Goal: Task Accomplishment & Management: Use online tool/utility

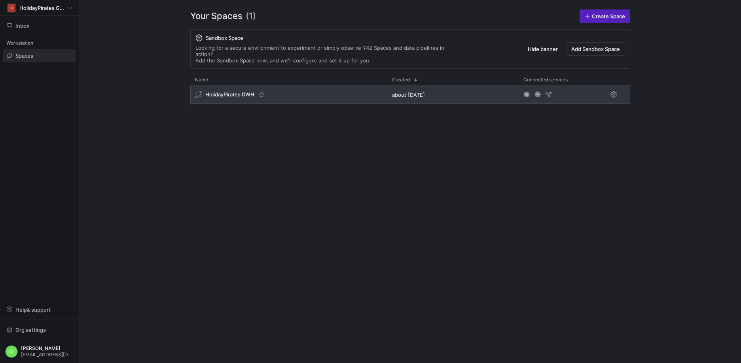
click at [280, 85] on div "HolidayPirates DWH" at bounding box center [288, 94] width 197 height 19
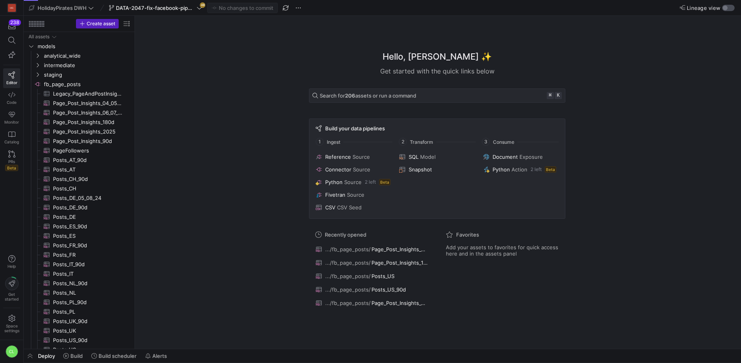
click at [728, 6] on div "button" at bounding box center [728, 8] width 13 height 6
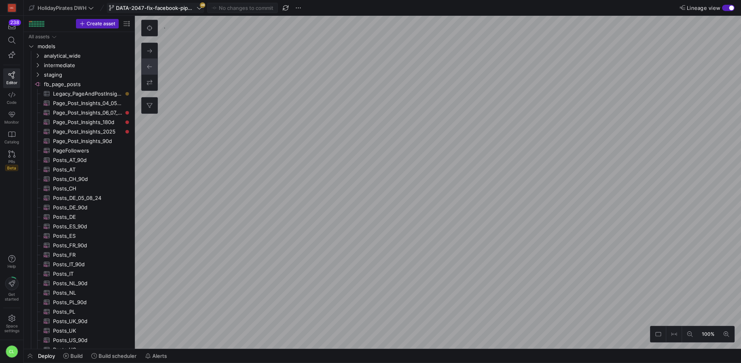
click at [190, 9] on span "DATA-2047-fix-facebook-pipeline" at bounding box center [155, 8] width 79 height 6
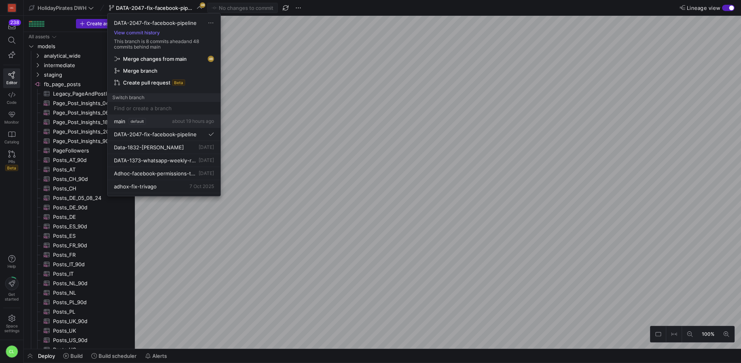
click at [148, 127] on button "main default about 19 hours ago" at bounding box center [164, 121] width 113 height 13
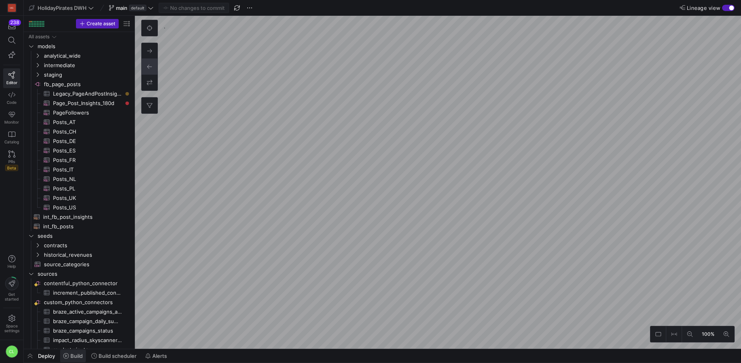
click at [74, 360] on span at bounding box center [73, 356] width 26 height 13
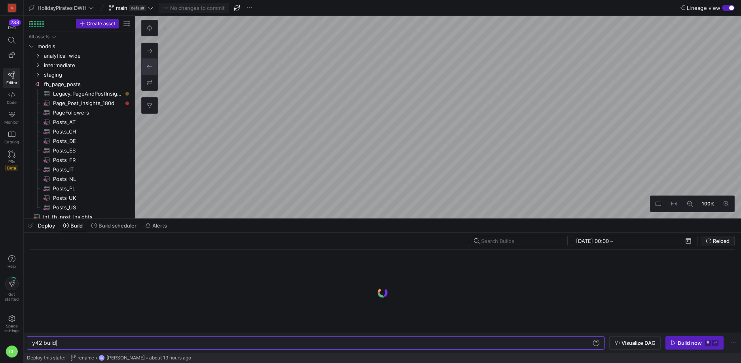
scroll to position [0, 24]
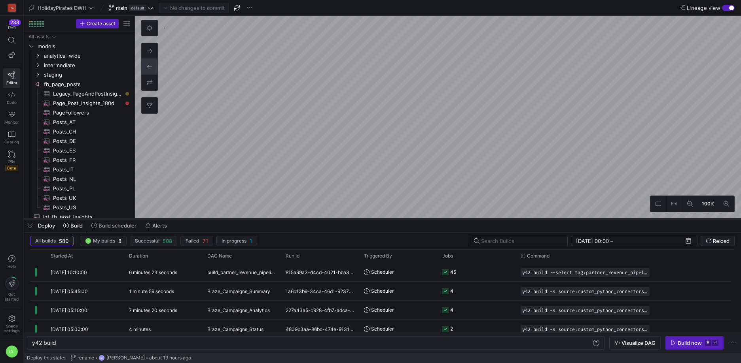
type textarea "y42 build -s source:fb_page_posts.Posts_DE"
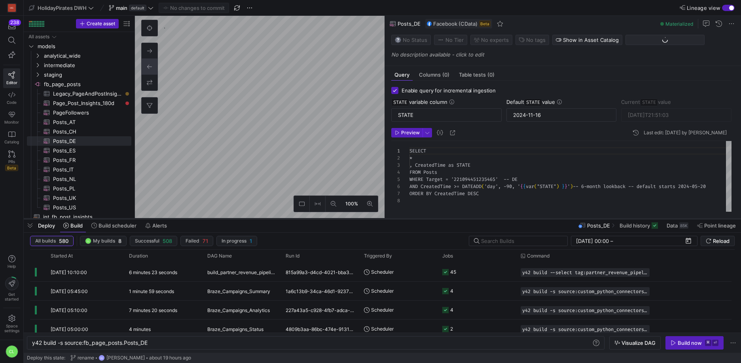
scroll to position [50, 0]
click at [672, 230] on span at bounding box center [677, 225] width 28 height 13
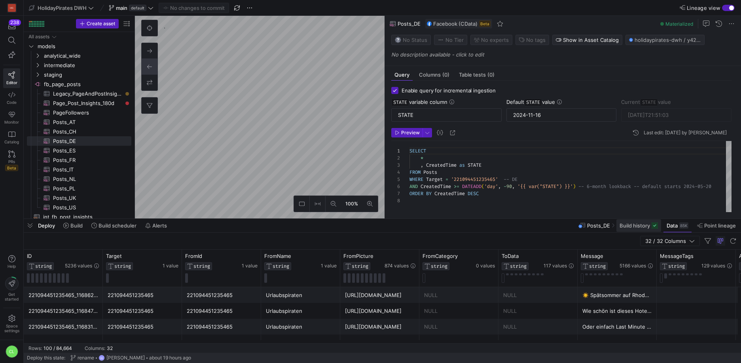
click at [638, 229] on span "Build history" at bounding box center [634, 226] width 30 height 6
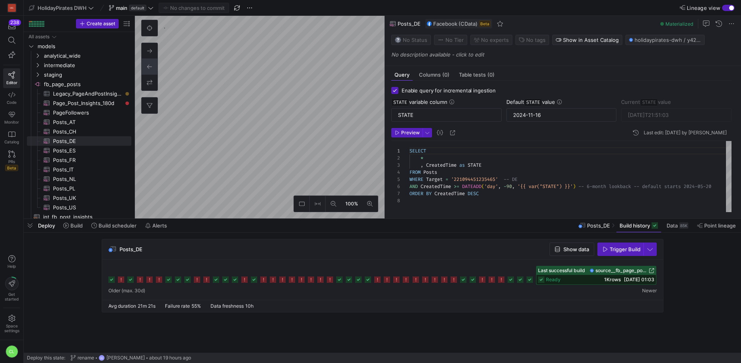
click at [299, 230] on div "Deploy Build Build scheduler Alerts Posts_DE Build history Data 85K Point linea…" at bounding box center [382, 225] width 717 height 13
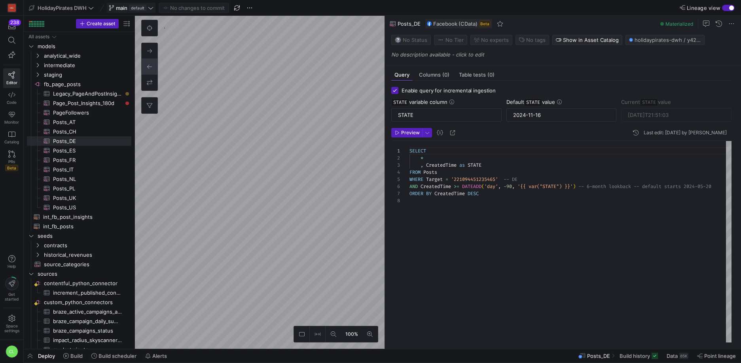
click at [150, 5] on icon at bounding box center [151, 8] width 6 height 6
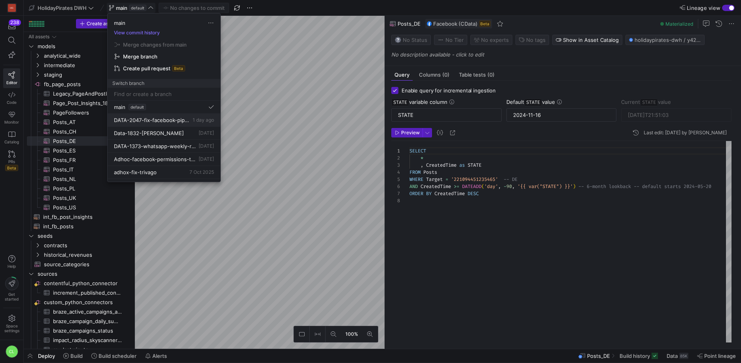
click at [172, 124] on button "DATA-2047-fix-facebook-pipeline [DATE]" at bounding box center [164, 120] width 113 height 13
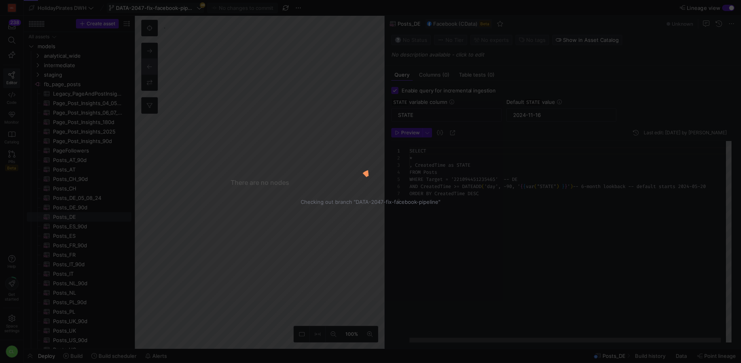
scroll to position [50, 0]
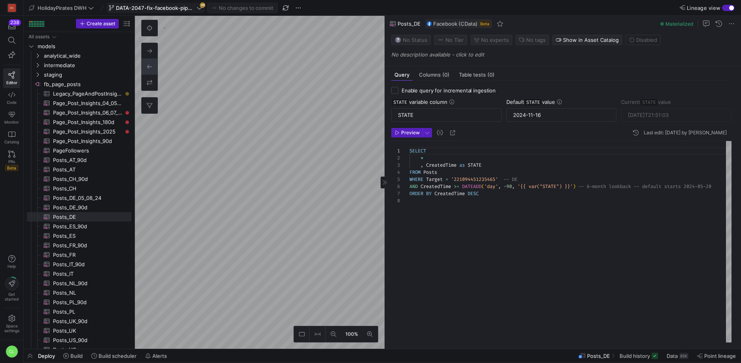
checkbox input "false"
type textarea "-- Only posts created since [DATE] to [DATE] SELECT * FROM PageAndPostInsights …"
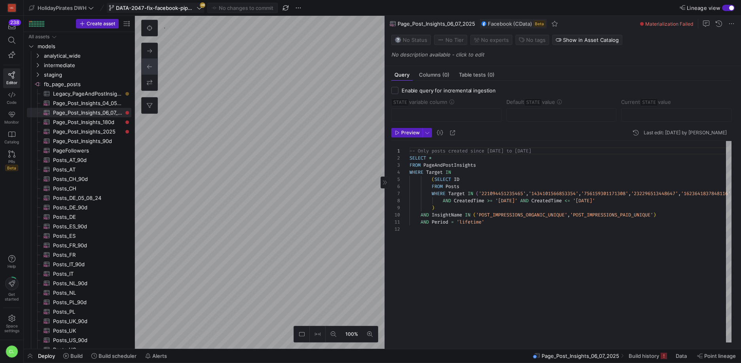
scroll to position [64, 0]
click at [78, 357] on span "Build" at bounding box center [76, 356] width 12 height 6
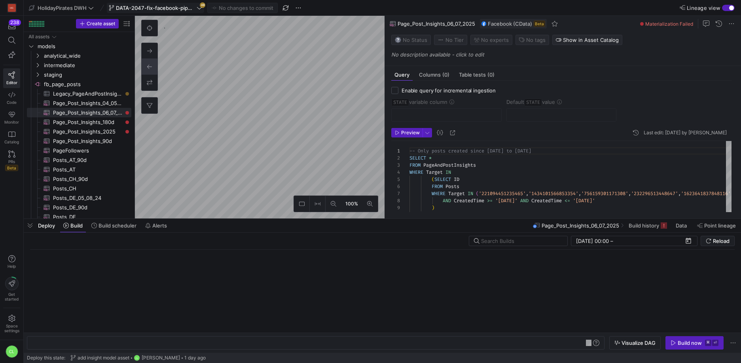
scroll to position [0, 175]
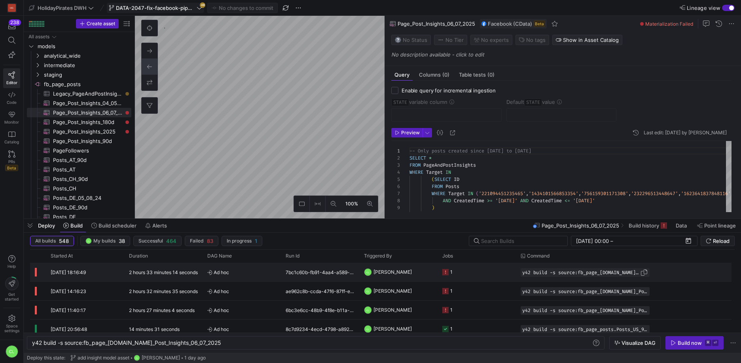
click at [641, 272] on span "button" at bounding box center [644, 273] width 8 height 8
click at [290, 346] on div "y42 build -s source:fb_page_[DOMAIN_NAME]_Post_Insigh ts_06_07_2025" at bounding box center [311, 343] width 559 height 6
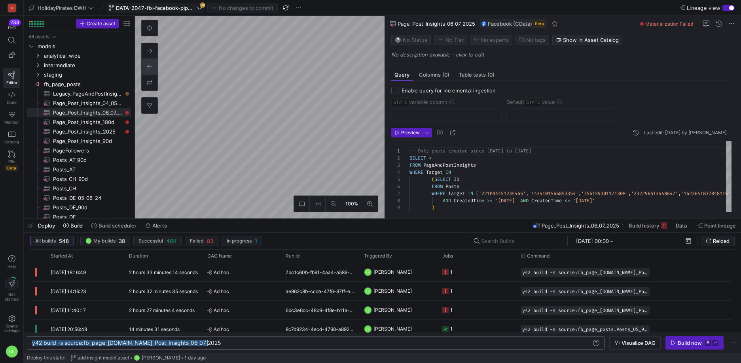
click at [290, 346] on div "y42 build -s source:fb_page_[DOMAIN_NAME]_Post_Insigh ts_06_07_2025" at bounding box center [311, 343] width 559 height 6
type textarea "y42 build -s source:fb_page_[DOMAIN_NAME]_Post_Insights_06_07_2025 --retry-atte…"
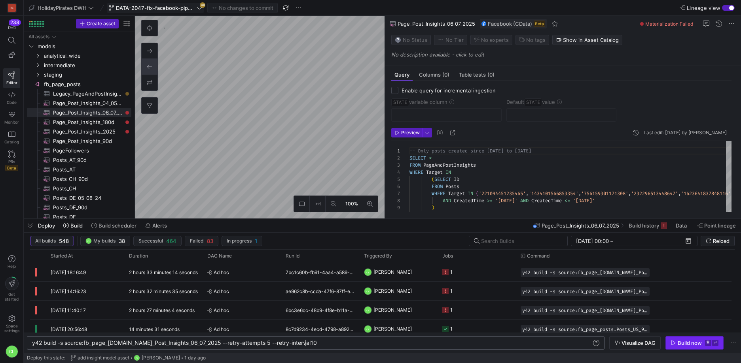
click at [671, 340] on icon "button" at bounding box center [673, 343] width 6 height 6
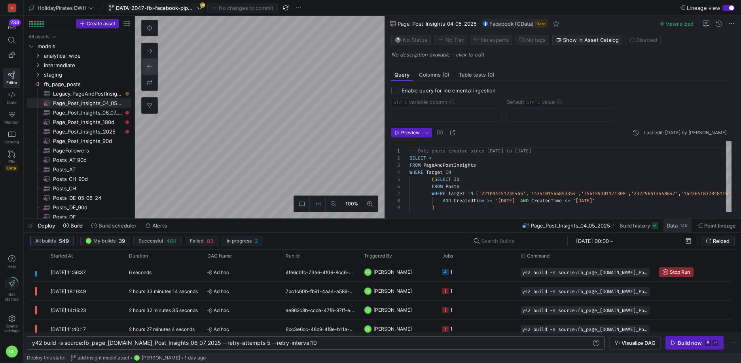
click at [675, 229] on span "Data" at bounding box center [671, 226] width 11 height 6
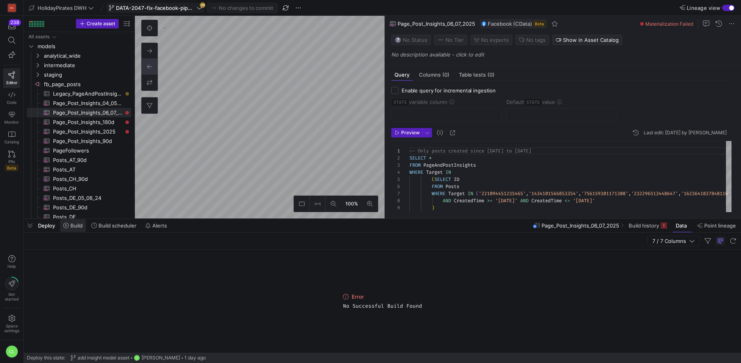
click at [82, 225] on span "Build" at bounding box center [76, 226] width 12 height 6
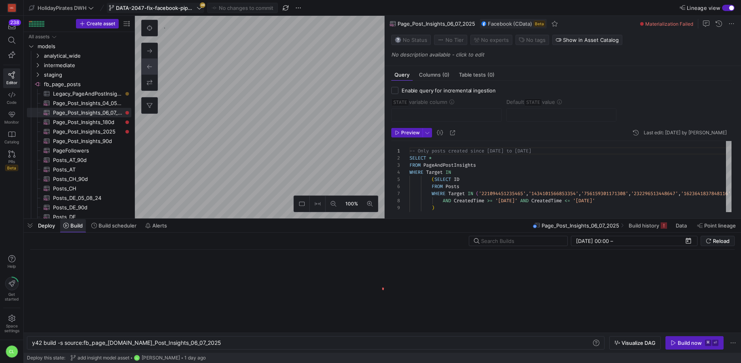
scroll to position [0, 175]
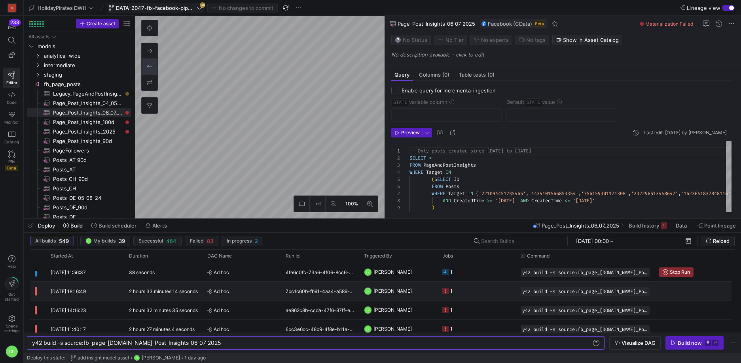
click at [431, 290] on y42-orchestration-triggered-by "CL [PERSON_NAME]" at bounding box center [398, 291] width 69 height 18
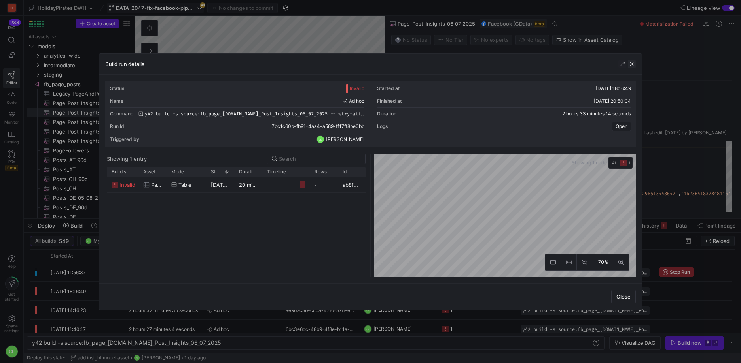
click at [634, 64] on span "button" at bounding box center [632, 64] width 8 height 8
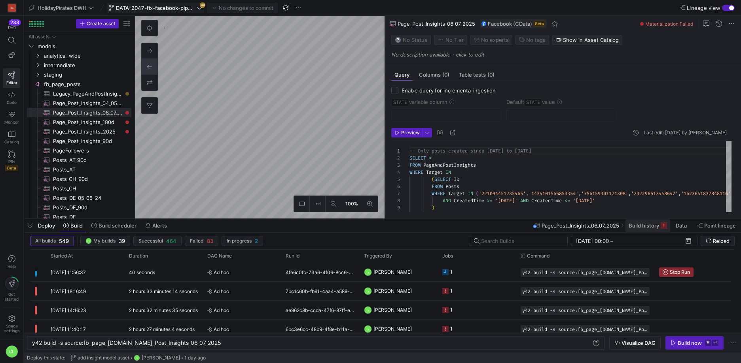
click at [648, 225] on span "Build history" at bounding box center [643, 226] width 30 height 6
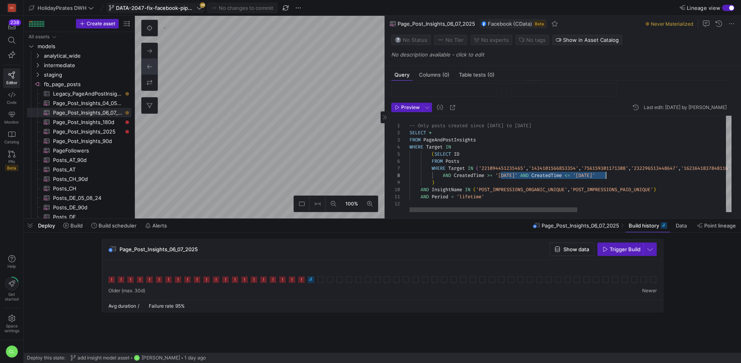
scroll to position [50, 205]
drag, startPoint x: 500, startPoint y: 176, endPoint x: 613, endPoint y: 174, distance: 113.1
click at [613, 174] on div "-- Only posts created since [DATE] to [DATE] SELECT * FROM PageAndPostInsights …" at bounding box center [712, 164] width 606 height 96
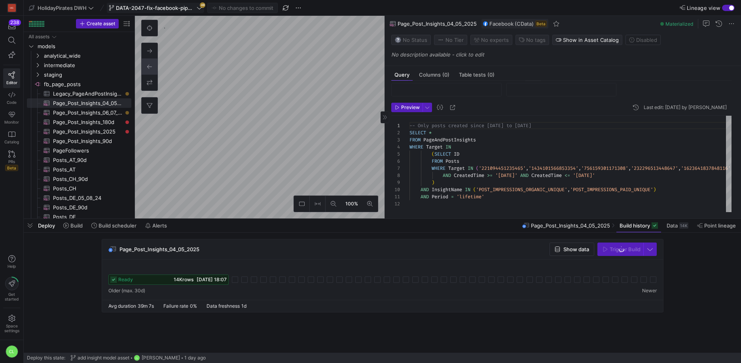
type textarea "-- Only posts created since [DATE] to [DATE] SELECT * FROM PageAndPostInsights …"
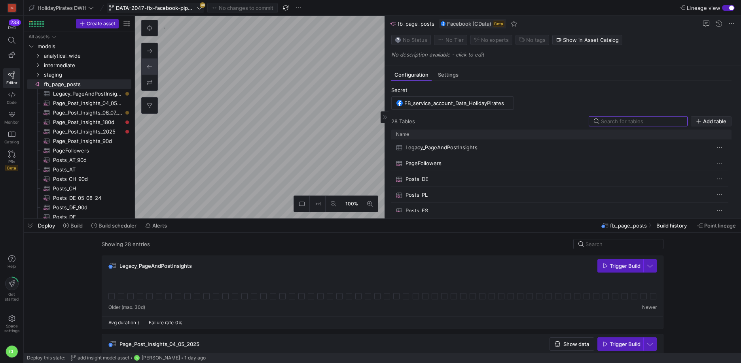
click at [713, 123] on span "Add table" at bounding box center [714, 121] width 23 height 6
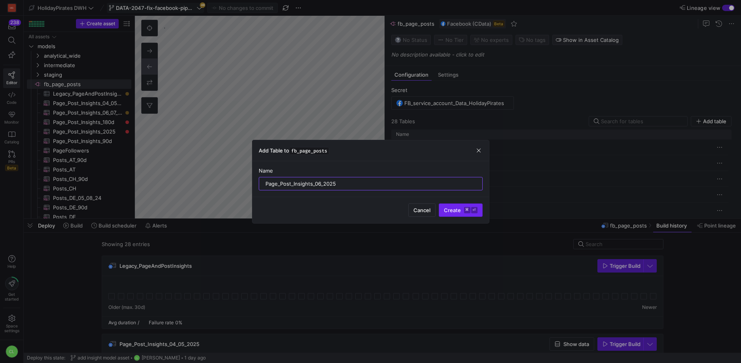
type input "Page_Post_Insights_06_2025"
click at [457, 208] on span "Create ⌘ ⏎" at bounding box center [461, 210] width 34 height 6
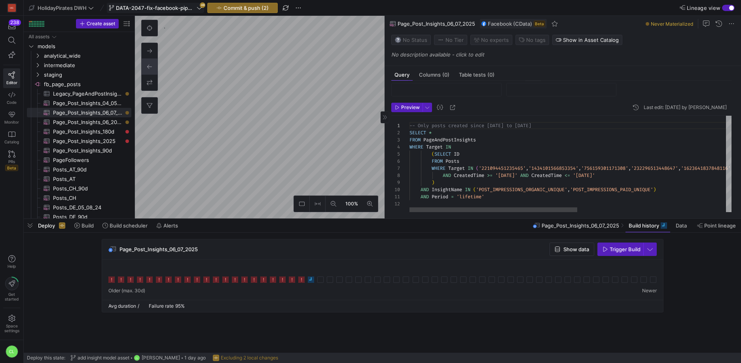
scroll to position [0, 76]
type textarea "-- Only posts created since [DATE] to [DATE] SELECT * FROM PageAndPostInsights …"
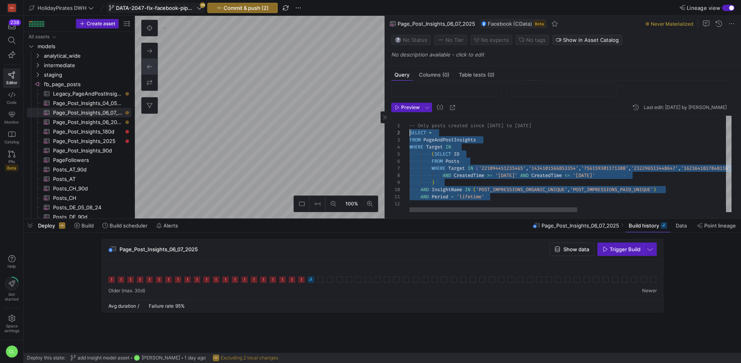
scroll to position [0, 0]
drag, startPoint x: 511, startPoint y: 198, endPoint x: 399, endPoint y: 118, distance: 137.8
click at [409, 118] on div "FROM PageAndPostInsights WHERE Target IN ( SELECT ID FROM Posts WHERE Target IN…" at bounding box center [712, 164] width 606 height 96
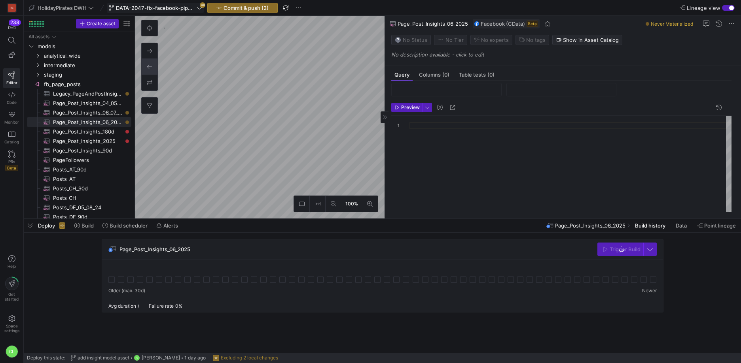
click at [429, 103] on y42-source-table-entity-configuration "Enable query for incremental ingestion STATE variable column Default STATE value" at bounding box center [561, 82] width 340 height 41
click at [439, 151] on div at bounding box center [570, 176] width 322 height 71
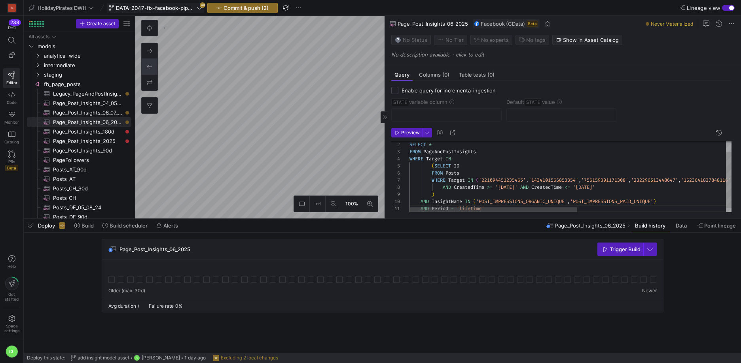
scroll to position [18, 0]
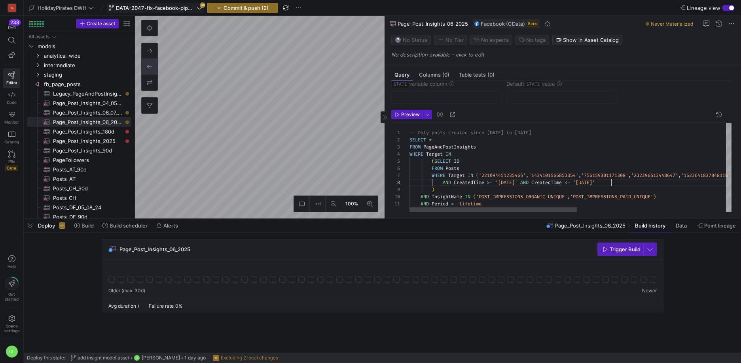
click at [612, 183] on div "SELECT * FROM PageAndPostInsights WHERE Target IN ( SELECT ID FROM Posts WHERE …" at bounding box center [712, 167] width 606 height 89
type textarea "-- Only posts created since [DATE] to [DATE] SELECT * FROM PageAndPostInsights …"
click at [265, 6] on span "Commit & push (2)" at bounding box center [245, 8] width 45 height 6
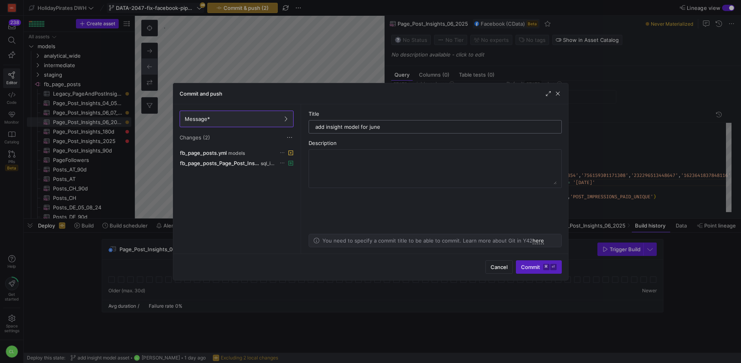
drag, startPoint x: 359, startPoint y: 126, endPoint x: 345, endPoint y: 126, distance: 13.4
click at [345, 126] on input "add insight model for june" at bounding box center [435, 127] width 240 height 6
click at [326, 127] on input "add insight source for june" at bounding box center [435, 127] width 240 height 6
click at [325, 127] on input "add insight source for june" at bounding box center [435, 127] width 240 height 6
type input "add fb insight source for june"
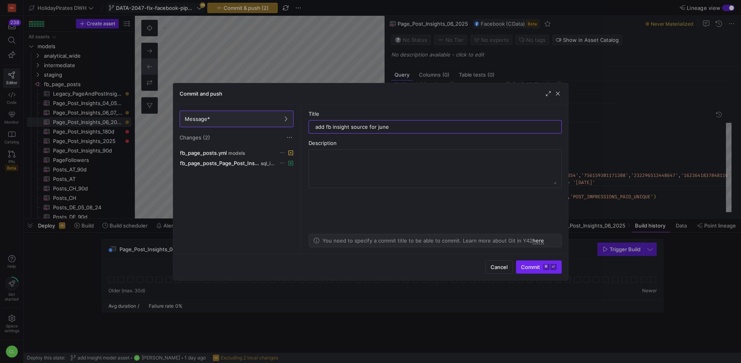
click at [533, 268] on span "Commit ⌘ ⏎" at bounding box center [539, 267] width 36 height 6
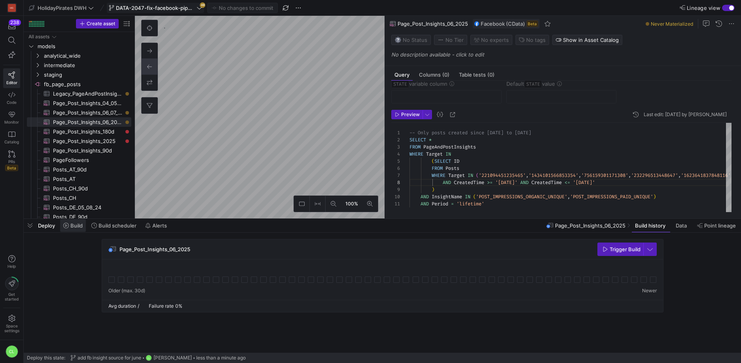
click at [80, 231] on span at bounding box center [73, 225] width 26 height 13
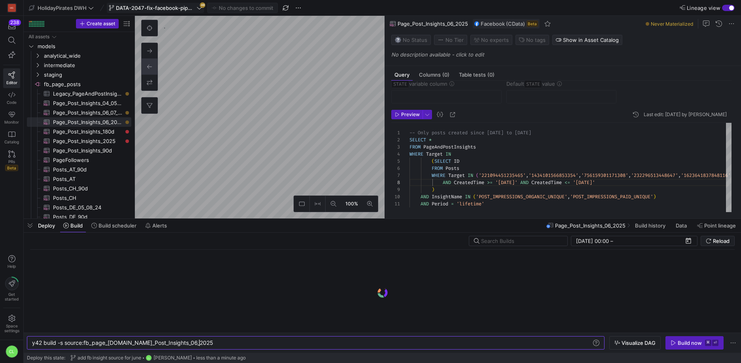
scroll to position [0, 167]
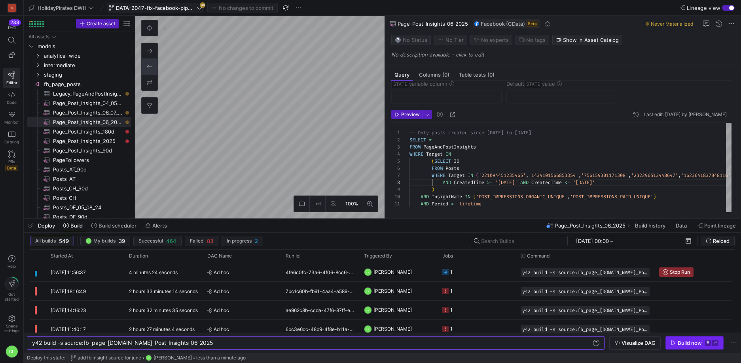
click at [688, 346] on div "Build now" at bounding box center [689, 343] width 24 height 6
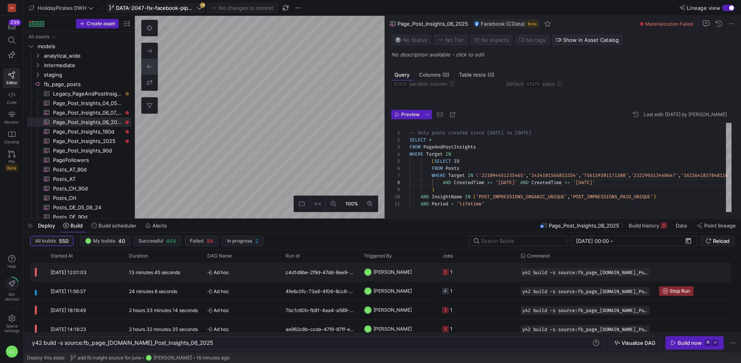
click at [407, 273] on span "[PERSON_NAME]" at bounding box center [392, 272] width 38 height 19
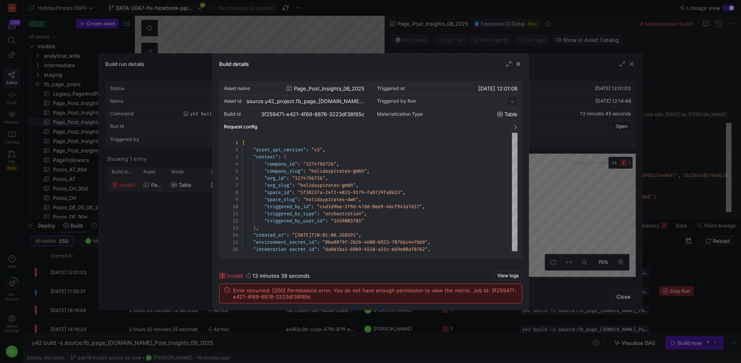
scroll to position [71, 0]
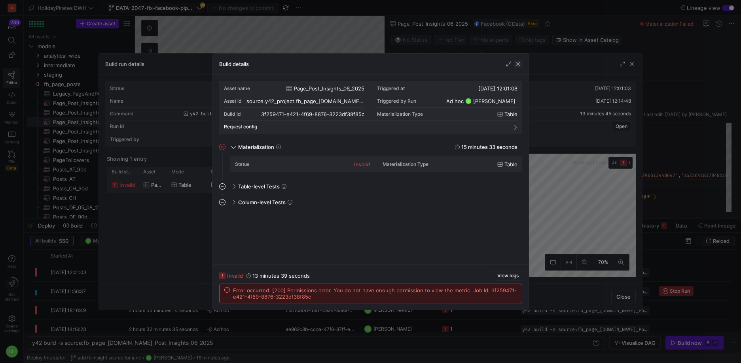
click at [517, 66] on span "button" at bounding box center [518, 64] width 8 height 8
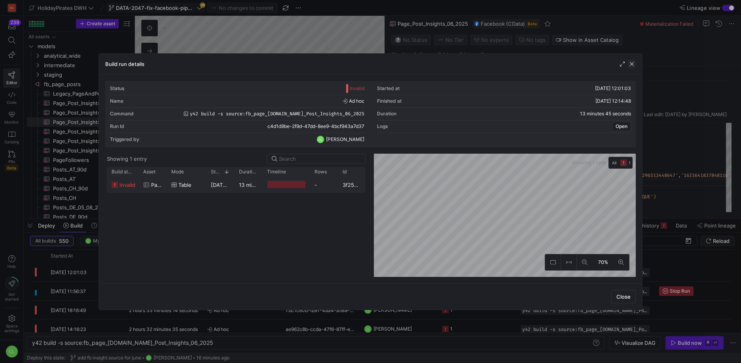
click at [631, 62] on span "button" at bounding box center [632, 64] width 8 height 8
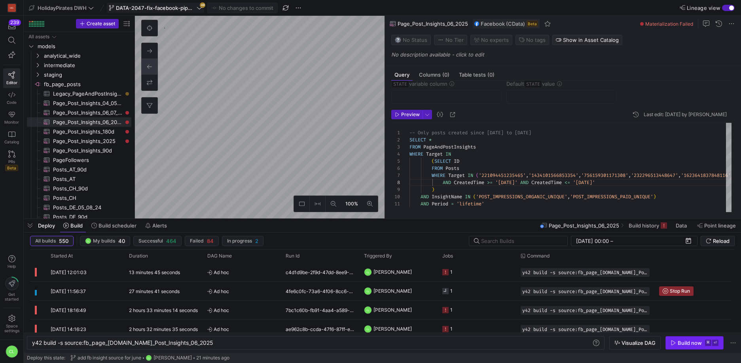
click at [689, 341] on div "Build now" at bounding box center [689, 343] width 24 height 6
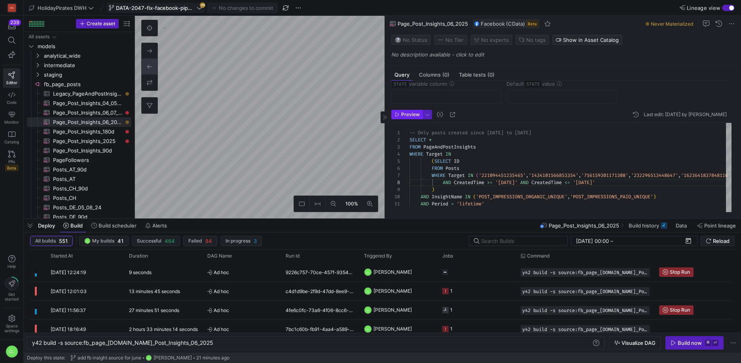
click at [420, 113] on span "button" at bounding box center [406, 114] width 30 height 9
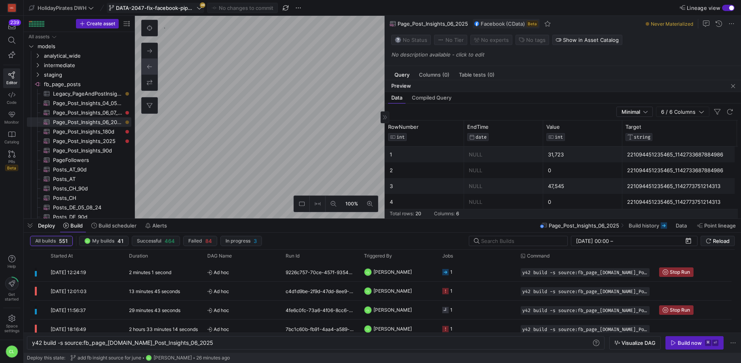
click at [735, 87] on span "button" at bounding box center [732, 85] width 9 height 9
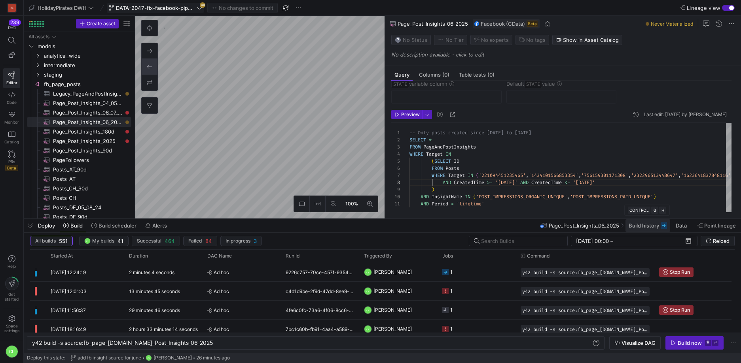
click at [643, 226] on span "Build history" at bounding box center [643, 226] width 30 height 6
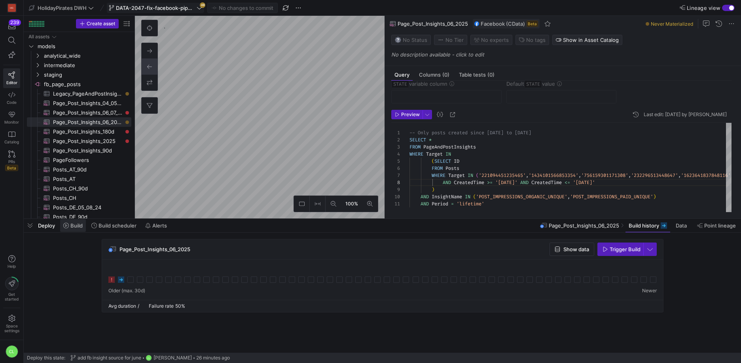
click at [78, 222] on span at bounding box center [73, 225] width 26 height 13
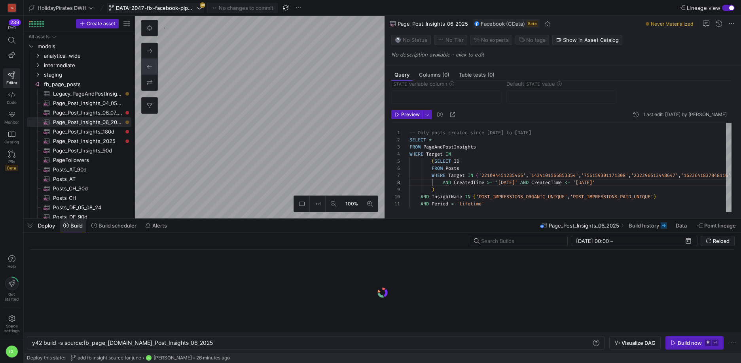
scroll to position [0, 167]
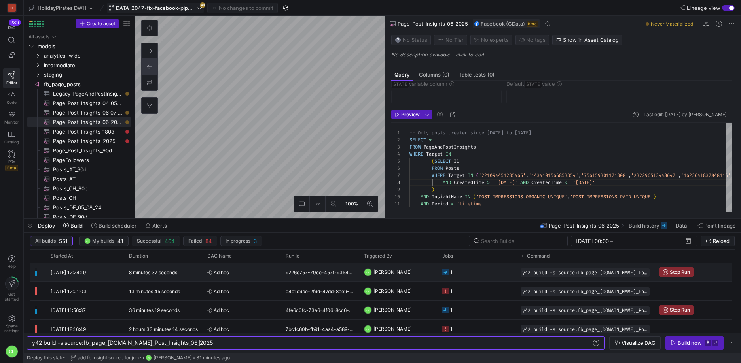
click at [482, 270] on y42-job-status-cell-renderer "1" at bounding box center [476, 272] width 69 height 18
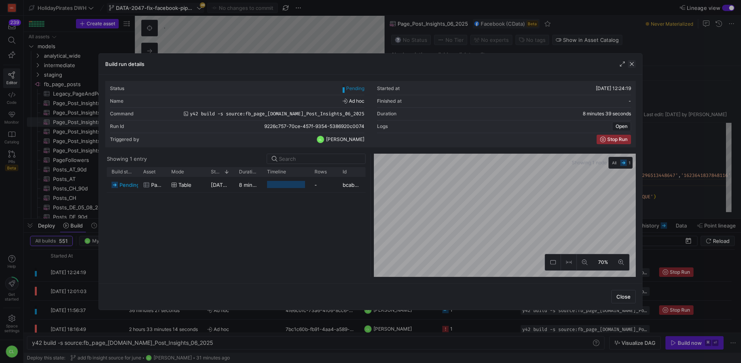
click at [635, 61] on span "button" at bounding box center [632, 64] width 8 height 8
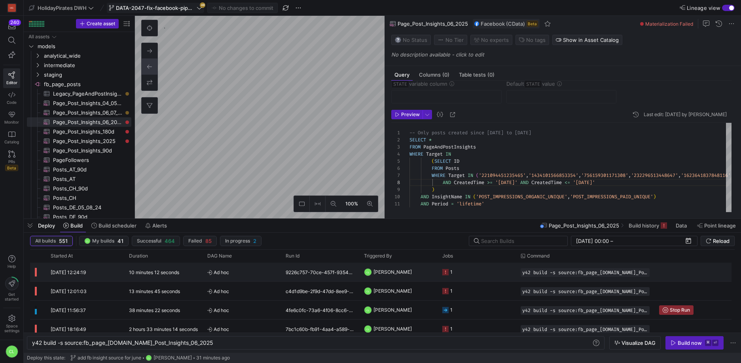
click at [408, 275] on span "[PERSON_NAME]" at bounding box center [392, 272] width 38 height 19
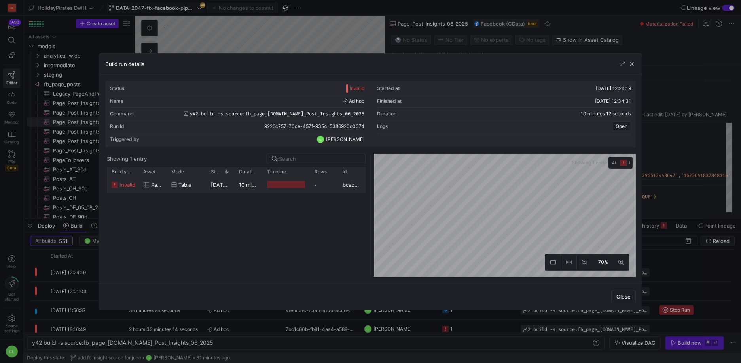
click at [342, 187] on div "bcab38fe-fcc6-4a56-8992-3c63cc771adc" at bounding box center [352, 184] width 28 height 15
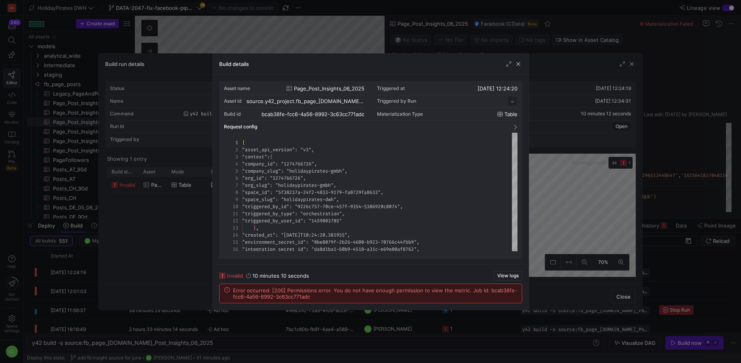
scroll to position [71, 0]
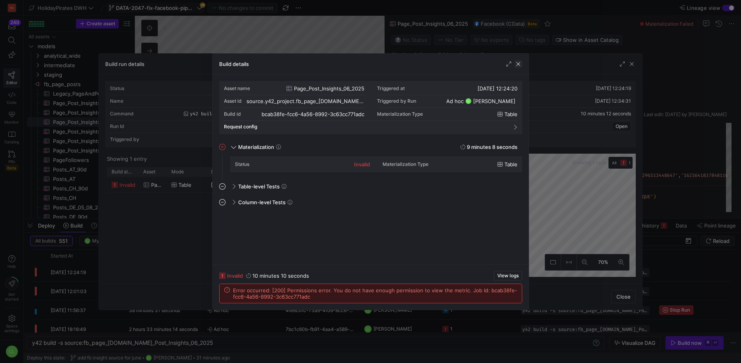
click at [521, 67] on span "button" at bounding box center [518, 64] width 8 height 8
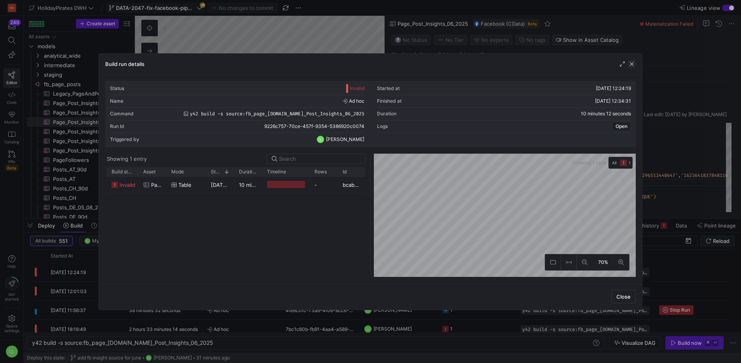
click at [631, 64] on span "button" at bounding box center [632, 64] width 8 height 8
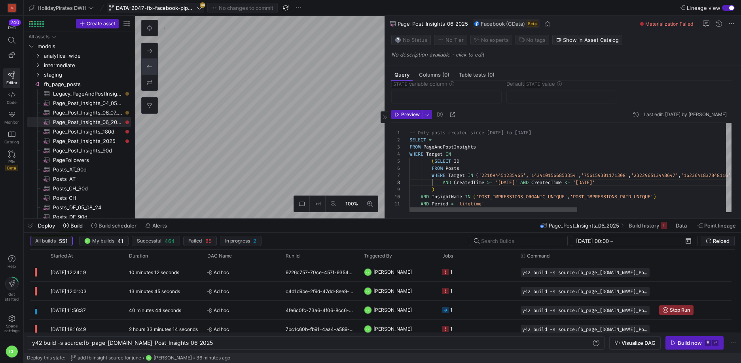
scroll to position [50, 119]
click at [529, 184] on div "-- Only posts created since [DATE] to [DATE] SELECT * FROM PageAndPostInsights …" at bounding box center [712, 167] width 606 height 89
click at [522, 185] on div "-- Only posts created since [DATE] to [DATE] SELECT * FROM PageAndPostInsights …" at bounding box center [712, 167] width 606 height 89
drag, startPoint x: 631, startPoint y: 182, endPoint x: 443, endPoint y: 181, distance: 187.8
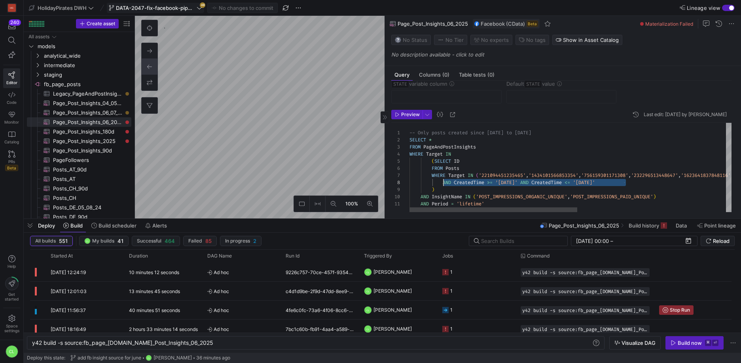
click at [443, 181] on div "-- Only posts created since [DATE] to [DATE] SELECT * FROM PageAndPostInsights …" at bounding box center [712, 167] width 606 height 89
click at [637, 182] on div "-- Only posts created since [DATE] to [DATE] SELECT * FROM PageAndPostInsights …" at bounding box center [712, 167] width 606 height 89
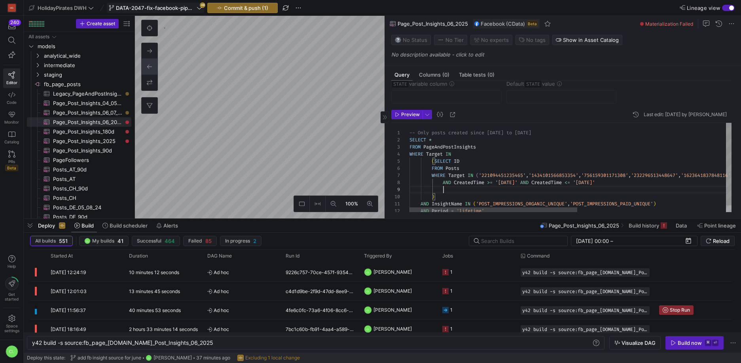
scroll to position [57, 216]
click at [443, 183] on div "-- Only posts created since [DATE] to [DATE] SELECT * FROM PageAndPostInsights …" at bounding box center [712, 171] width 606 height 96
click at [501, 191] on div "-- Only posts created since [DATE] to [DATE] SELECT * FROM PageAndPostInsights …" at bounding box center [712, 171] width 606 height 96
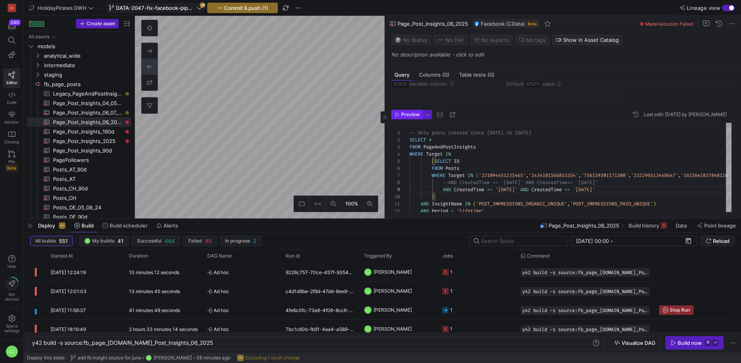
type textarea "-- Only posts created since [DATE] to [DATE] SELECT * FROM PageAndPostInsights …"
click at [411, 117] on span "Preview" at bounding box center [410, 115] width 19 height 6
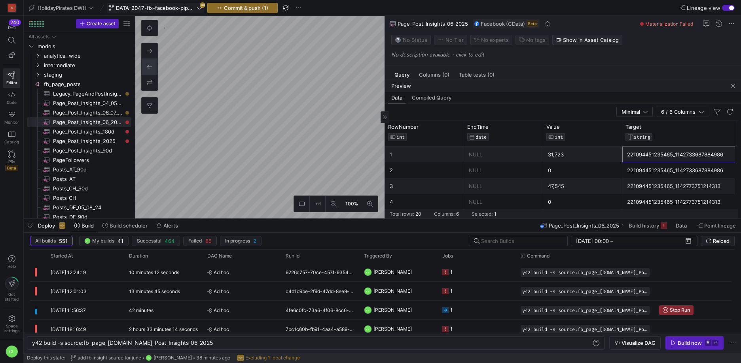
click at [697, 155] on div "221094451235465_1142733687884986" at bounding box center [679, 154] width 105 height 15
click at [730, 85] on span "button" at bounding box center [732, 85] width 9 height 9
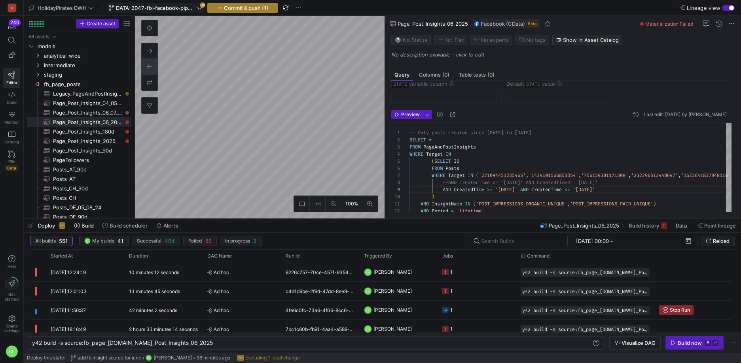
click at [257, 10] on span "Commit & push (1)" at bounding box center [246, 8] width 44 height 6
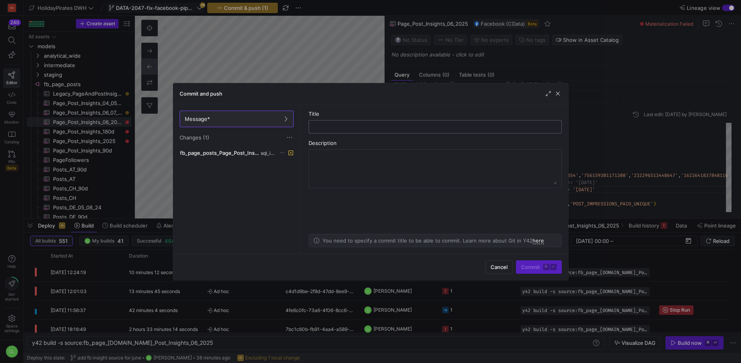
click at [390, 126] on input "text" at bounding box center [435, 127] width 240 height 6
type input "test"
click at [529, 265] on span "Commit ⌘ ⏎" at bounding box center [539, 267] width 36 height 6
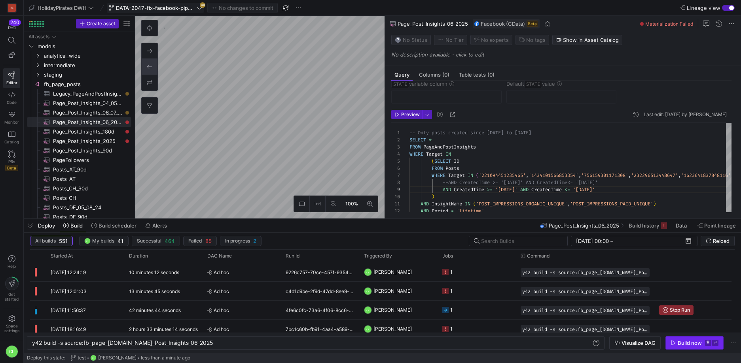
click at [681, 343] on div "Build now" at bounding box center [689, 343] width 24 height 6
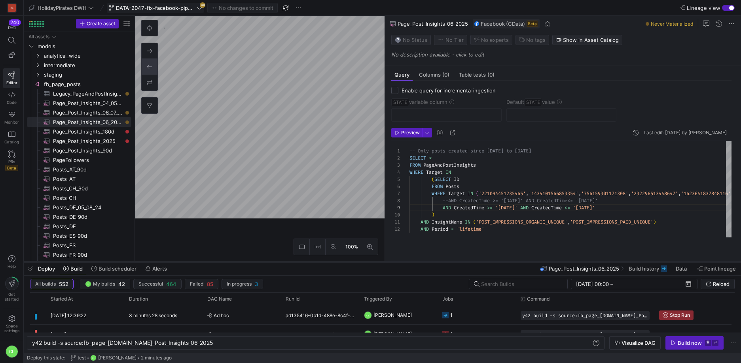
scroll to position [0, 0]
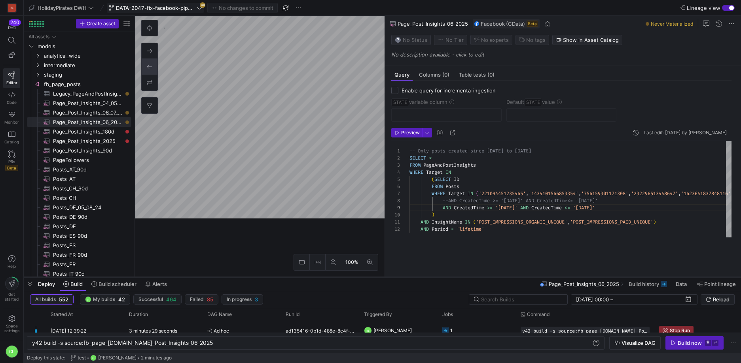
drag, startPoint x: 458, startPoint y: 220, endPoint x: 457, endPoint y: 277, distance: 57.4
click at [457, 278] on div at bounding box center [382, 277] width 717 height 3
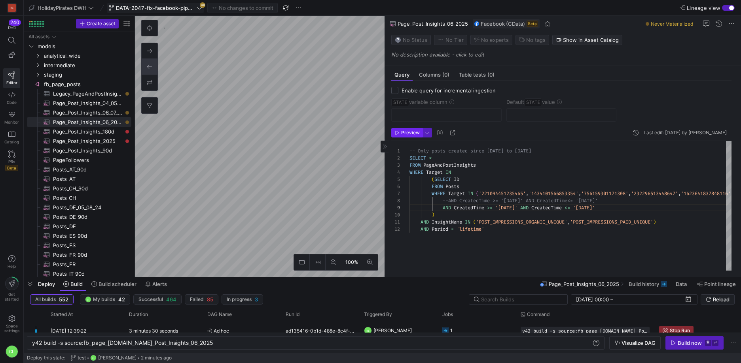
click at [414, 134] on span "Preview" at bounding box center [410, 133] width 19 height 6
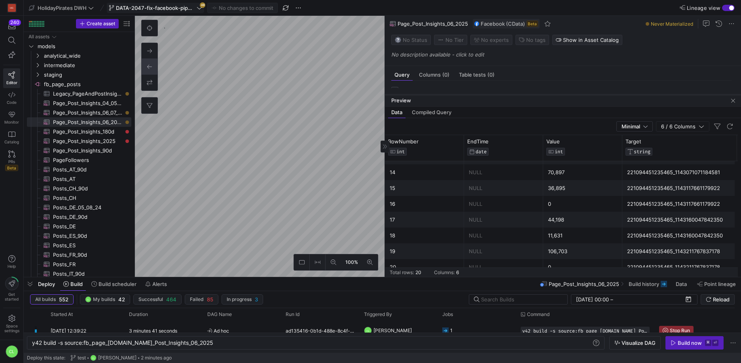
scroll to position [200, 0]
drag, startPoint x: 613, startPoint y: 139, endPoint x: 616, endPoint y: 91, distance: 48.0
click at [616, 91] on div at bounding box center [563, 91] width 356 height 3
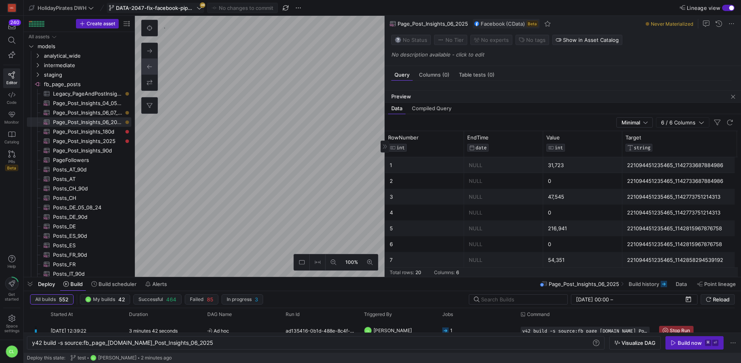
scroll to position [200, 0]
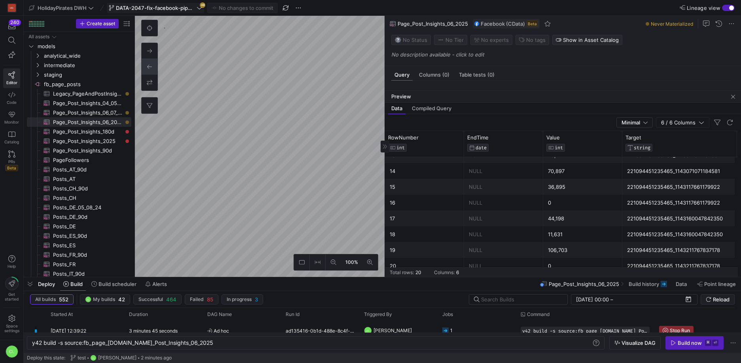
click at [675, 223] on div "221094451235465_1143160047842350" at bounding box center [679, 218] width 105 height 15
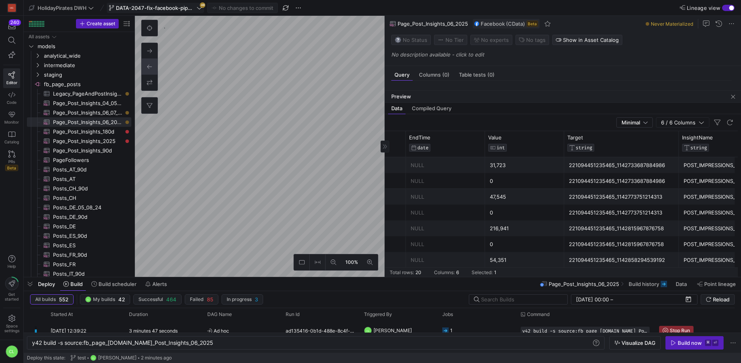
scroll to position [0, 0]
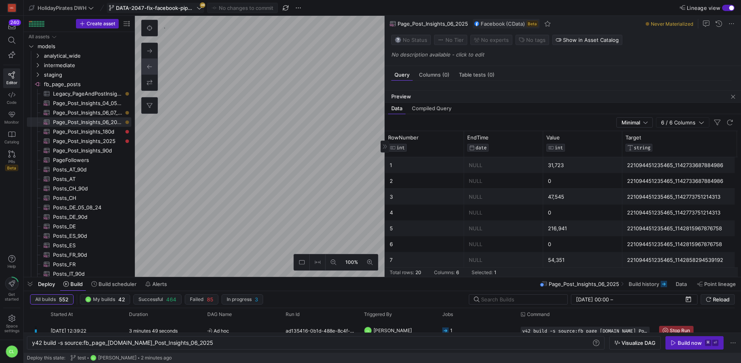
click at [603, 98] on div "Preview" at bounding box center [563, 97] width 356 height 12
click at [730, 97] on span "button" at bounding box center [732, 96] width 9 height 9
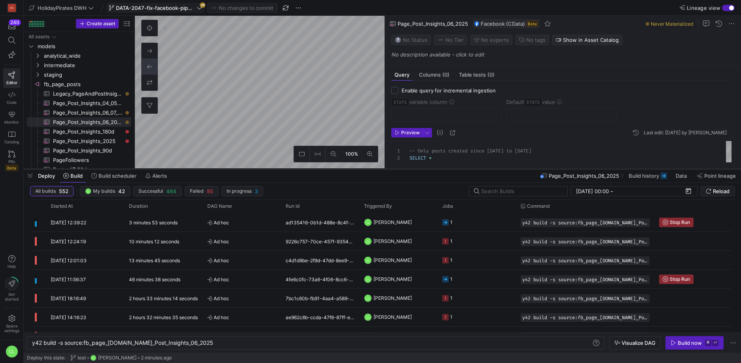
drag, startPoint x: 448, startPoint y: 278, endPoint x: 456, endPoint y: 170, distance: 108.6
click at [456, 170] on div at bounding box center [382, 169] width 717 height 3
click at [728, 170] on button "button" at bounding box center [732, 174] width 9 height 9
click at [261, 221] on span "Ad hoc" at bounding box center [241, 223] width 69 height 19
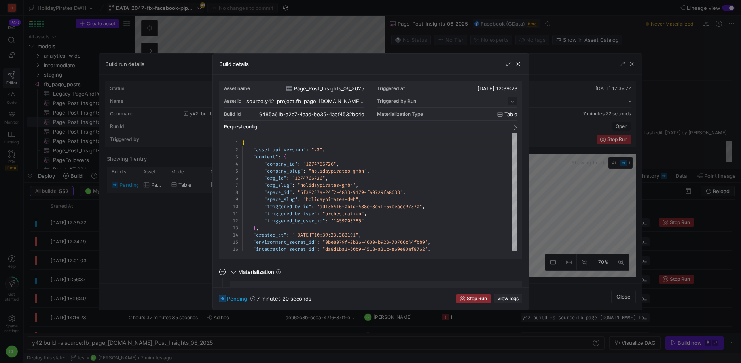
scroll to position [71, 0]
click at [514, 298] on span "View logs" at bounding box center [507, 299] width 21 height 6
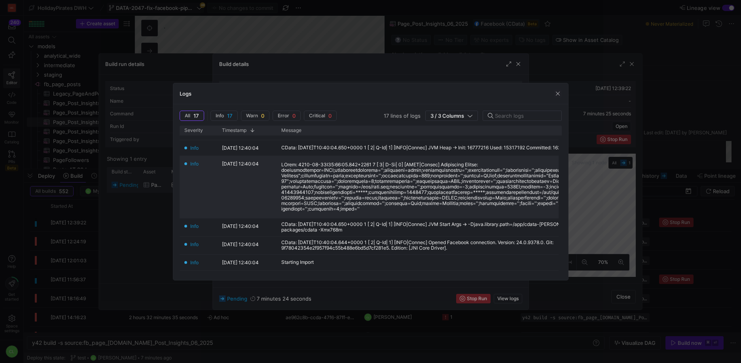
scroll to position [0, 0]
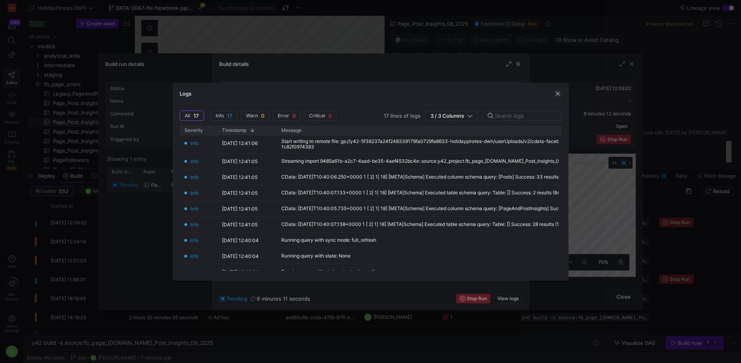
click at [558, 90] on span "button" at bounding box center [558, 94] width 8 height 8
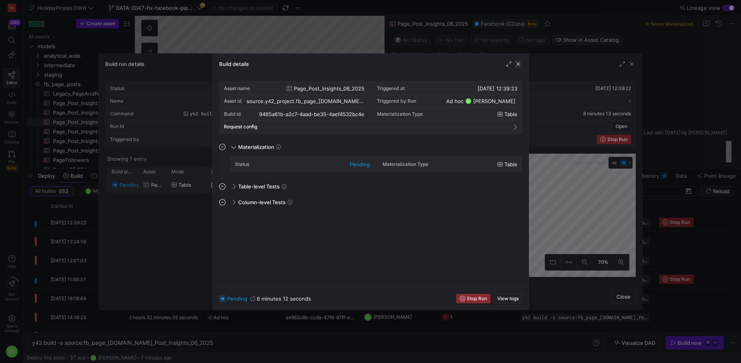
click at [522, 62] on span "button" at bounding box center [518, 64] width 8 height 8
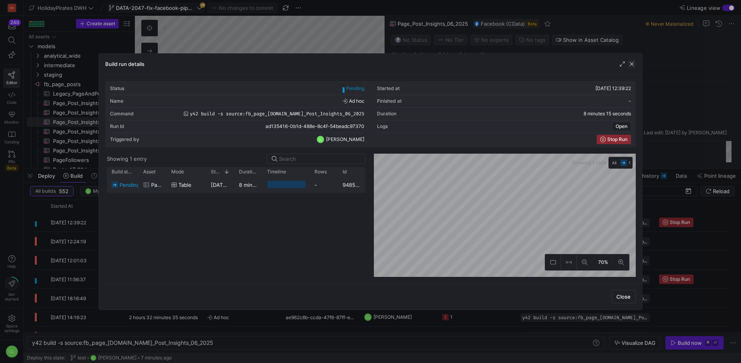
click at [628, 62] on span "button" at bounding box center [632, 64] width 8 height 8
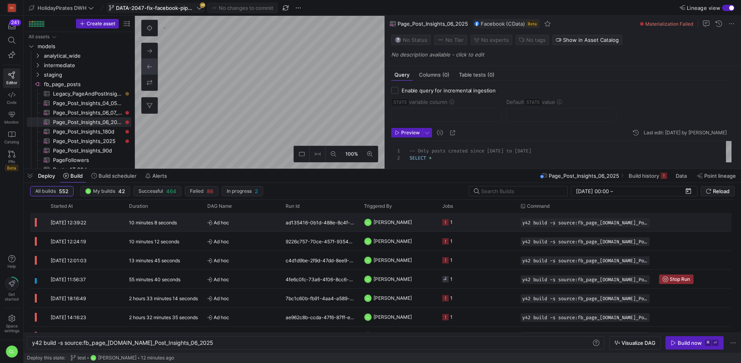
click at [251, 224] on span "Ad hoc" at bounding box center [241, 223] width 69 height 19
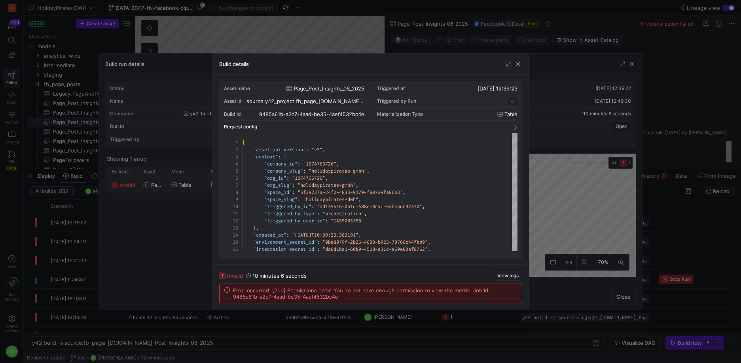
scroll to position [71, 0]
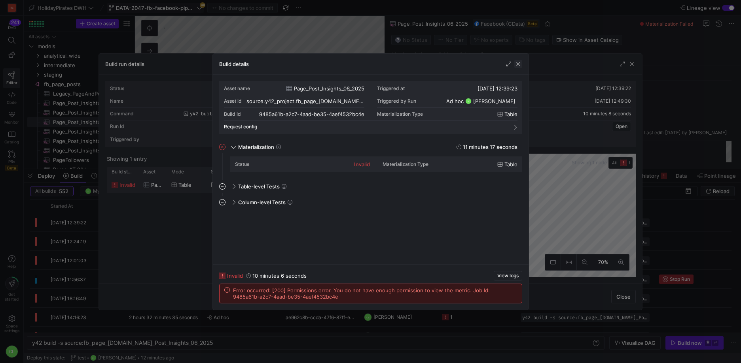
click at [519, 64] on span "button" at bounding box center [518, 64] width 8 height 8
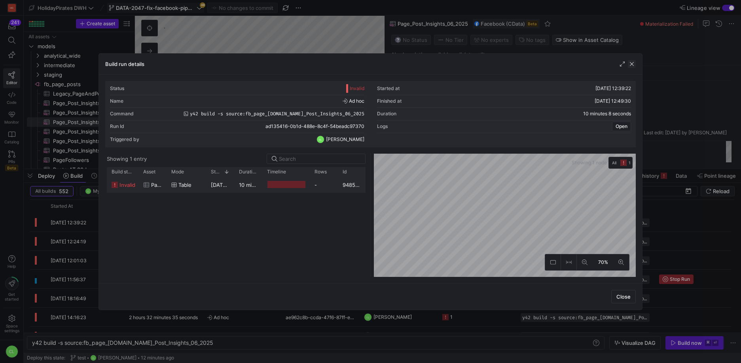
click at [630, 66] on span "button" at bounding box center [632, 64] width 8 height 8
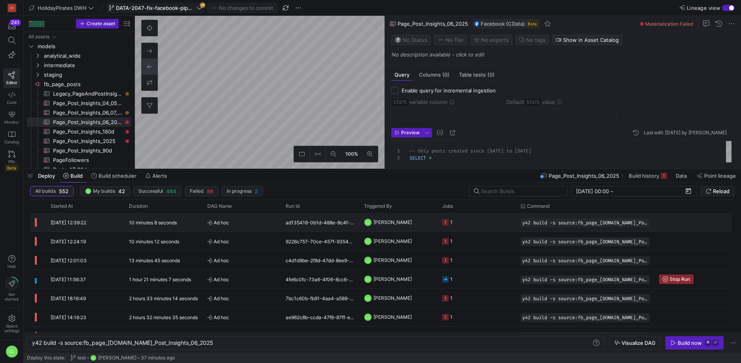
click at [329, 225] on div "ad135416-0b1d-488e-8c4f-54beadc97370" at bounding box center [320, 222] width 78 height 19
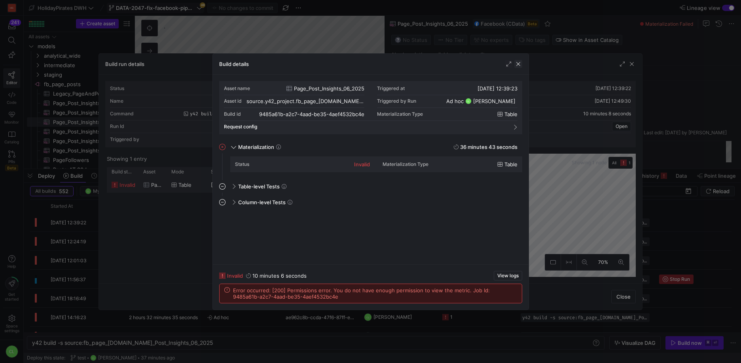
click at [515, 60] on span "button" at bounding box center [518, 64] width 8 height 8
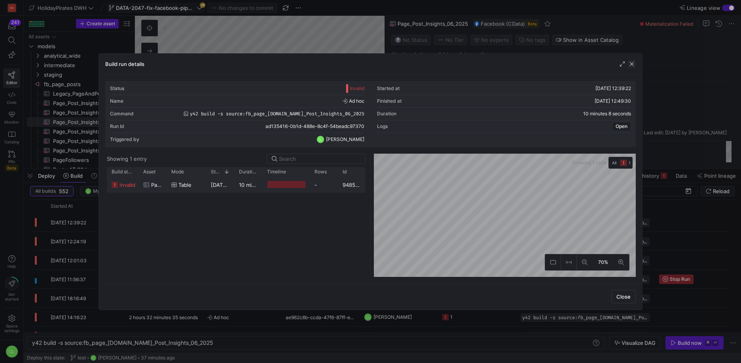
click at [634, 64] on span "button" at bounding box center [632, 64] width 8 height 8
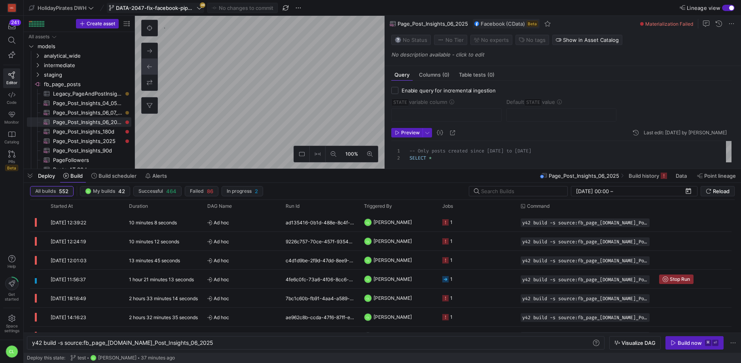
click at [484, 177] on div "Deploy Build Build scheduler Alerts Page_Post_Insights_06_2025 Build history Da…" at bounding box center [382, 175] width 717 height 13
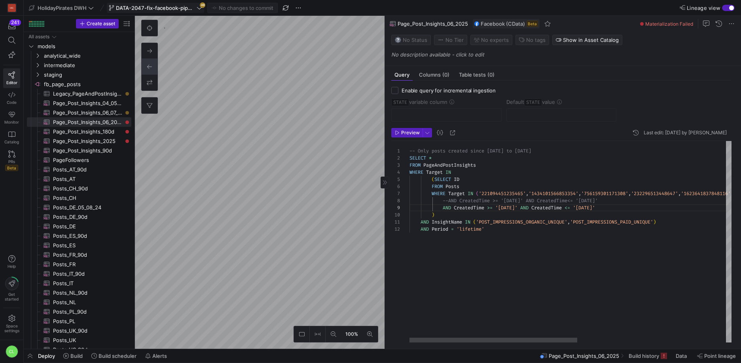
click at [503, 210] on div "-- Only posts created since [DATE] to [DATE] SELECT * FROM PageAndPostInsights …" at bounding box center [712, 242] width 606 height 202
drag, startPoint x: 442, startPoint y: 208, endPoint x: 487, endPoint y: 211, distance: 45.5
click at [487, 211] on div "-- Only posts created since [DATE] to [DATE] SELECT * FROM PageAndPostInsights …" at bounding box center [712, 242] width 606 height 202
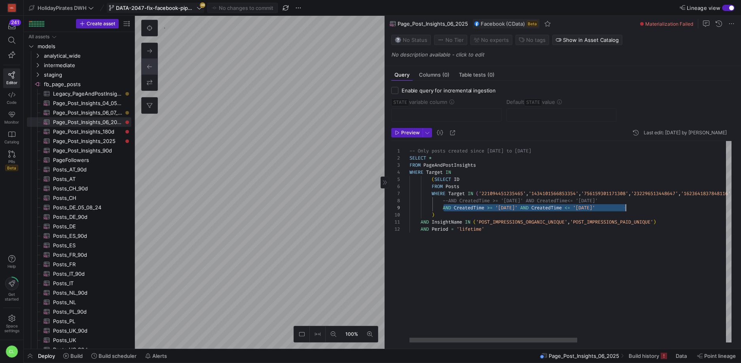
drag, startPoint x: 443, startPoint y: 208, endPoint x: 624, endPoint y: 207, distance: 181.5
click at [624, 207] on div "-- Only posts created since [DATE] to [DATE] SELECT * FROM PageAndPostInsights …" at bounding box center [712, 242] width 606 height 202
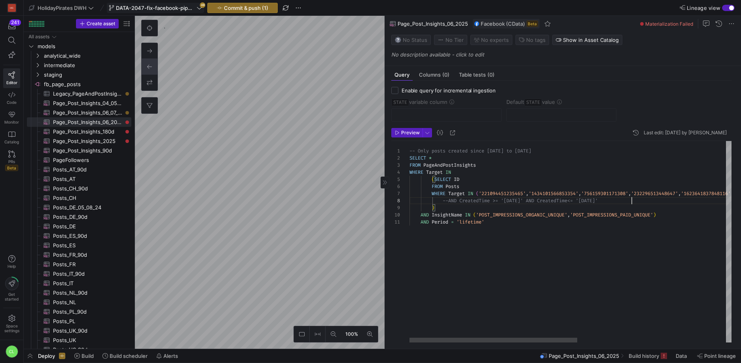
click at [447, 199] on div "-- Only posts created since [DATE] to [DATE] SELECT * FROM PageAndPostInsights …" at bounding box center [712, 242] width 606 height 202
type textarea "-- Only posts created since [DATE] to [DATE] SELECT * FROM PageAndPostInsights …"
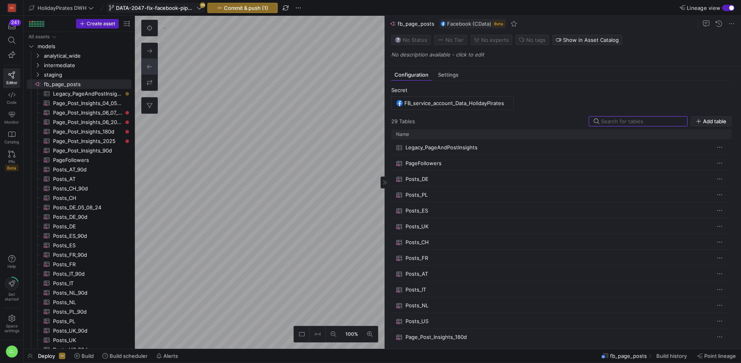
click at [721, 121] on span "Add table" at bounding box center [714, 121] width 23 height 6
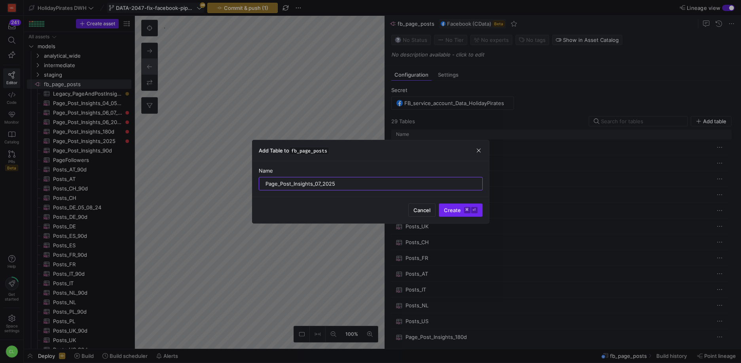
type input "Page_Post_Insights_07_2025"
click at [458, 212] on span "Create ⌘ ⏎" at bounding box center [461, 210] width 34 height 6
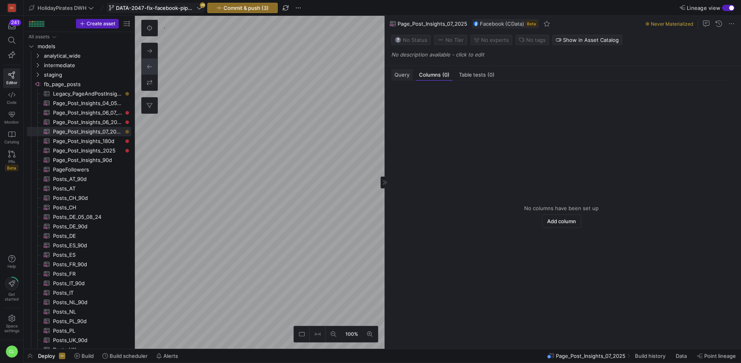
click at [402, 78] on div "Query" at bounding box center [401, 74] width 21 height 11
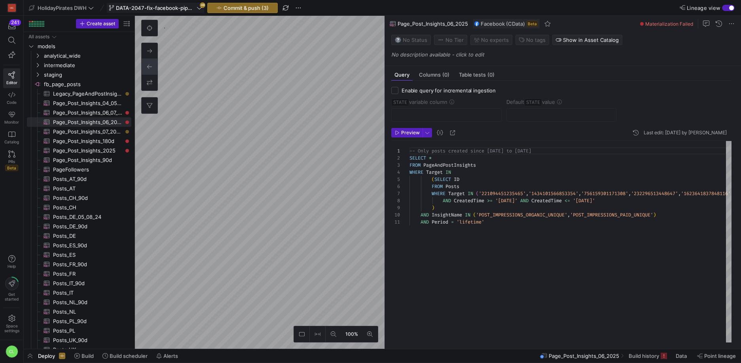
scroll to position [64, 0]
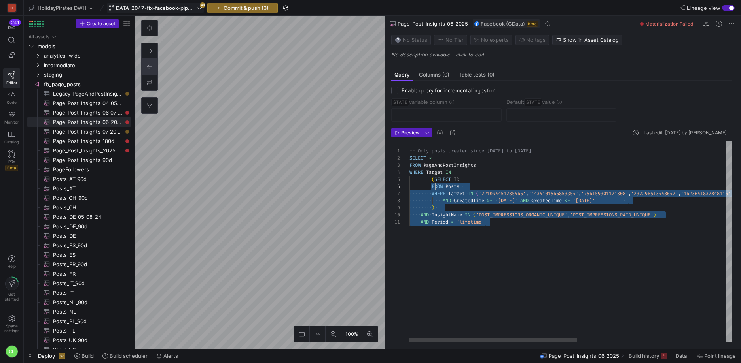
type textarea "-- Only posts created since [DATE] to [DATE] SELECT * FROM PageAndPostInsights …"
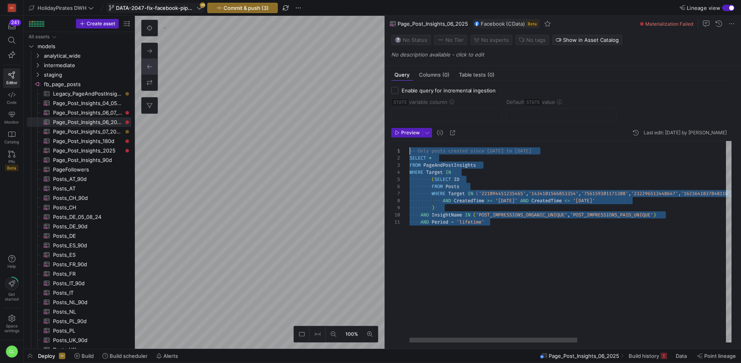
drag, startPoint x: 441, startPoint y: 192, endPoint x: 397, endPoint y: 153, distance: 58.3
click at [409, 153] on div "-- Only posts created since [DATE] to [DATE] SELECT * FROM PageAndPostInsights …" at bounding box center [712, 242] width 606 height 202
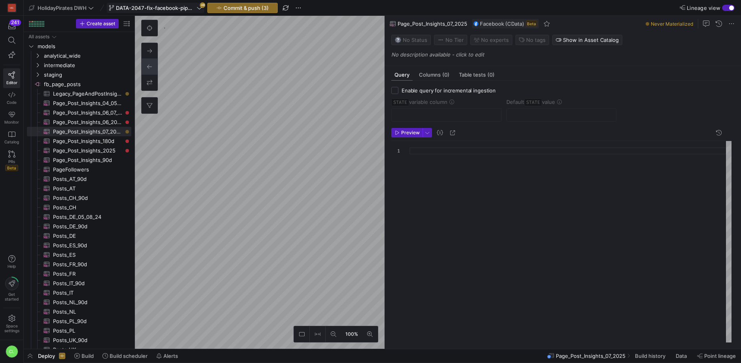
click at [437, 149] on div at bounding box center [570, 242] width 322 height 202
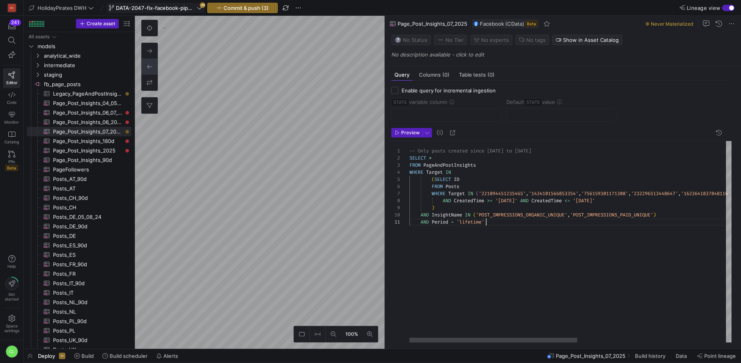
click at [520, 202] on div "-- Only posts created since [DATE] to [DATE] SELECT * FROM PageAndPostInsights …" at bounding box center [712, 242] width 606 height 202
click at [612, 202] on div "-- Only posts created since [DATE] to [DATE] SELECT * FROM PageAndPostInsights …" at bounding box center [712, 242] width 606 height 202
click at [622, 202] on div "-- Only posts created since [DATE] to [DATE] SELECT * FROM PageAndPostInsights …" at bounding box center [712, 242] width 606 height 202
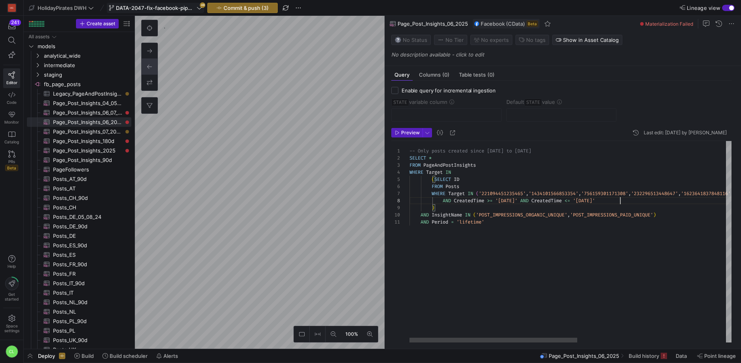
click at [620, 202] on div "-- Only posts created since [DATE] to [DATE] SELECT * FROM PageAndPostInsights …" at bounding box center [712, 242] width 606 height 202
type textarea "-- Only posts created since [DATE] to [DATE] SELECT * FROM PageAndPostInsights …"
click at [253, 8] on span "Commit & push (3)" at bounding box center [245, 8] width 45 height 6
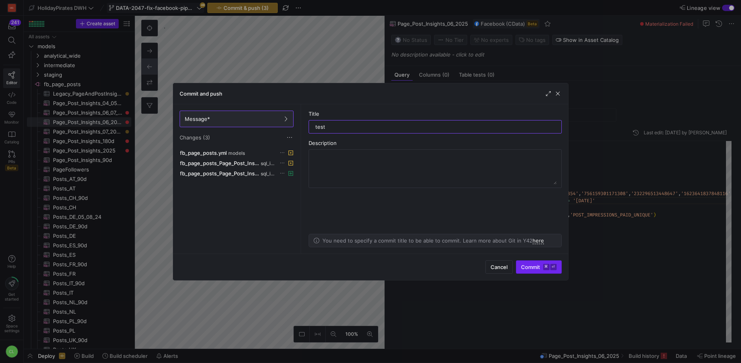
type input "test"
click at [531, 268] on span "Commit ⌘ ⏎" at bounding box center [539, 267] width 36 height 6
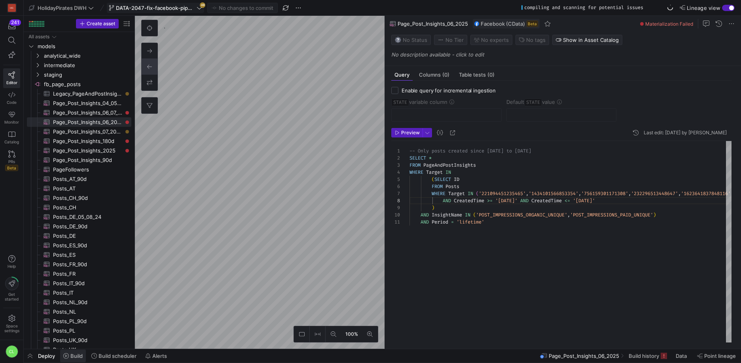
click at [68, 360] on span at bounding box center [73, 356] width 26 height 13
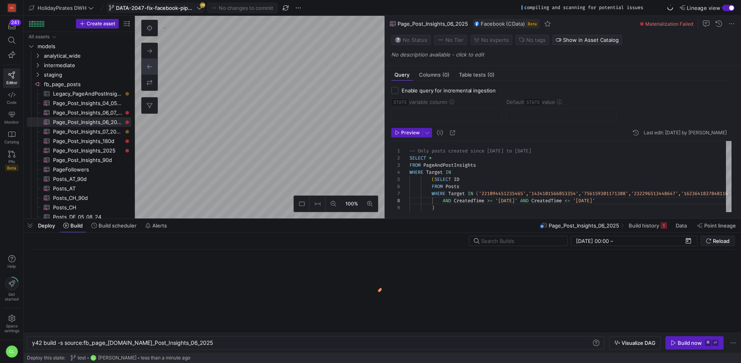
scroll to position [0, 167]
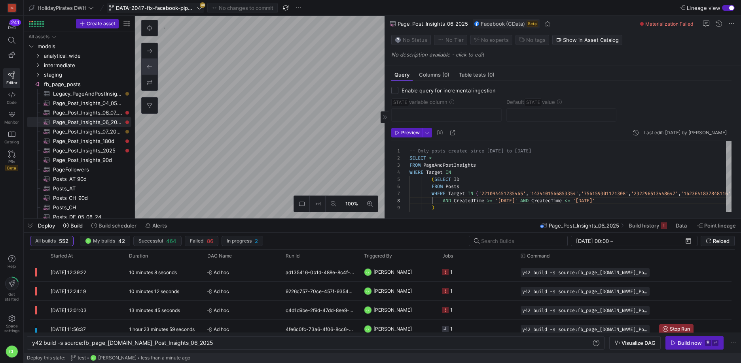
type textarea "-- Only posts created since [DATE] to [DATE] SELECT * FROM PageAndPostInsights …"
type textarea "y42 build -s source:fb_page_[DOMAIN_NAME]_Post_Insights_07_2025"
type textarea "-- Only posts created since June to July 2025 SELECT * FROM PageAndPostInsights…"
type textarea "y42 build -s source:fb_page_[DOMAIN_NAME]_Post_Insights_06_2025"
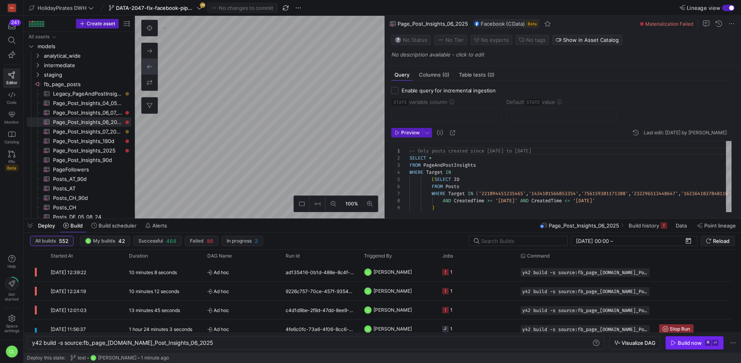
click at [679, 347] on span "button" at bounding box center [694, 343] width 57 height 13
type textarea "-- Only posts created since [DATE] to [DATE] SELECT * FROM PageAndPostInsights …"
type textarea "y42 build -s source:fb_page_[DOMAIN_NAME]_Post_Insights_07_2025"
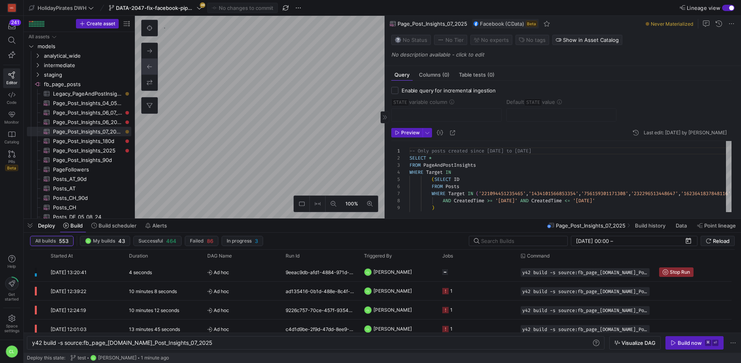
click at [686, 340] on div "Build now" at bounding box center [689, 343] width 24 height 6
click at [651, 227] on span "Build history" at bounding box center [643, 226] width 30 height 6
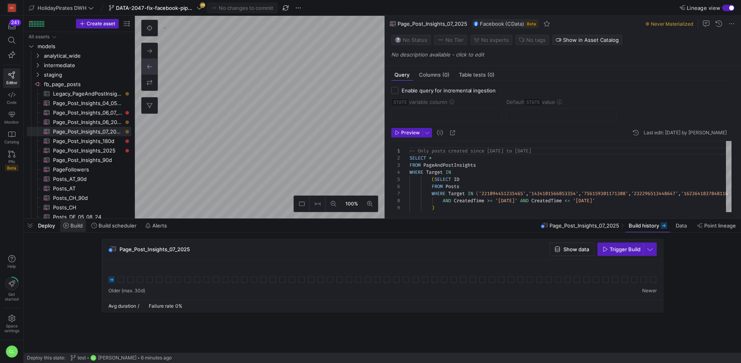
click at [84, 228] on span at bounding box center [73, 225] width 26 height 13
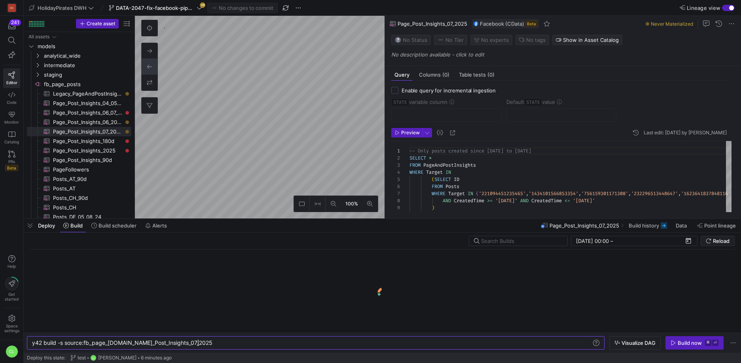
scroll to position [0, 166]
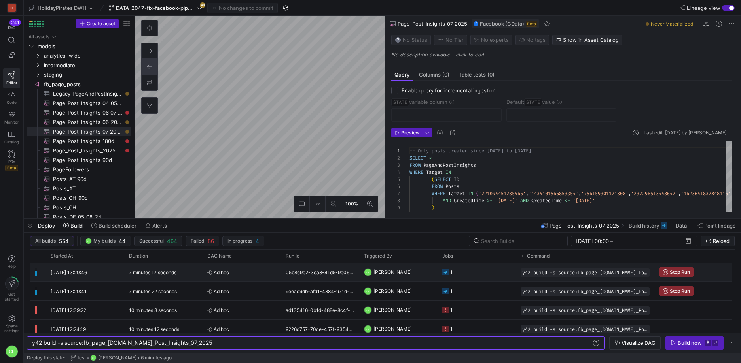
click at [411, 278] on span "[PERSON_NAME]" at bounding box center [392, 272] width 38 height 19
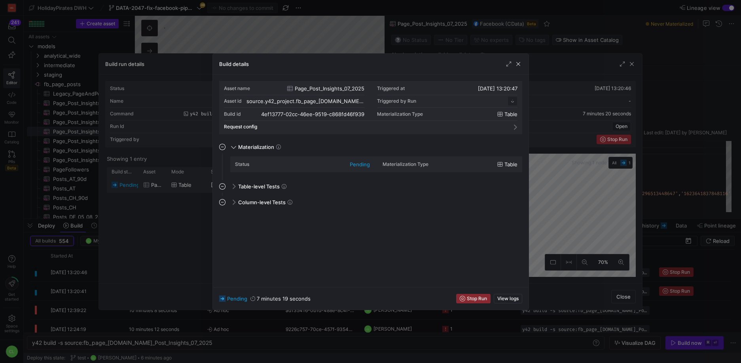
scroll to position [71, 0]
click at [500, 295] on div "pending 7 minutes 20 seconds Stop Run View logs" at bounding box center [371, 298] width 316 height 23
click at [501, 296] on span "View logs" at bounding box center [507, 299] width 21 height 6
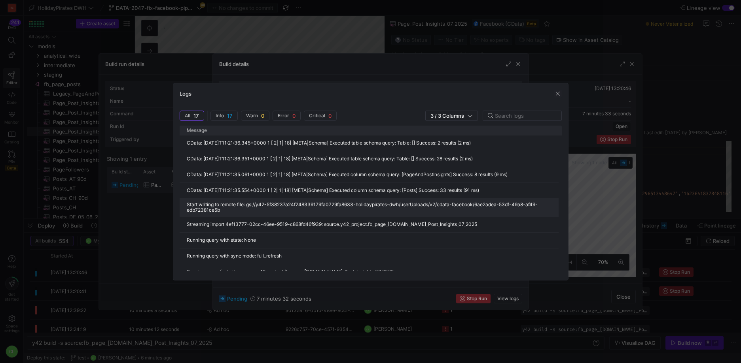
scroll to position [0, 94]
click at [556, 95] on span "button" at bounding box center [558, 94] width 8 height 8
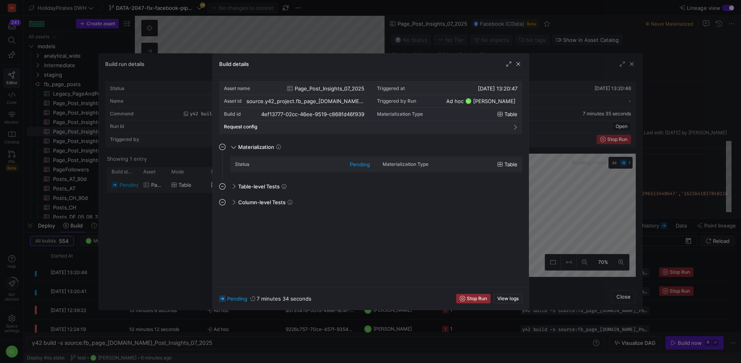
click at [630, 64] on div at bounding box center [370, 181] width 741 height 363
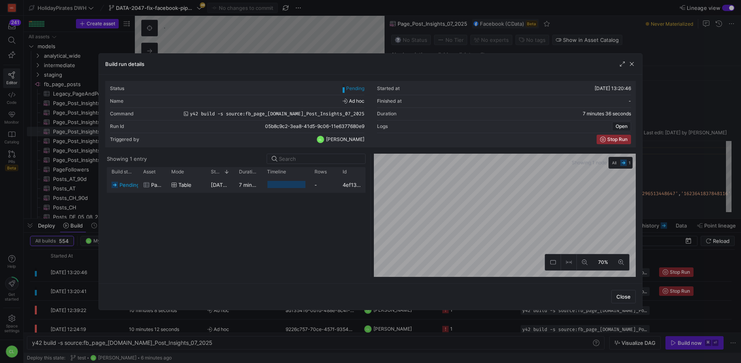
click at [630, 64] on span "button" at bounding box center [632, 64] width 8 height 8
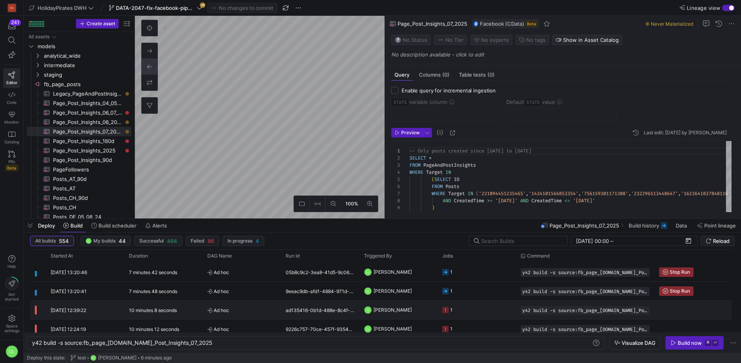
click at [488, 312] on y42-job-status-cell-renderer "1" at bounding box center [476, 310] width 69 height 18
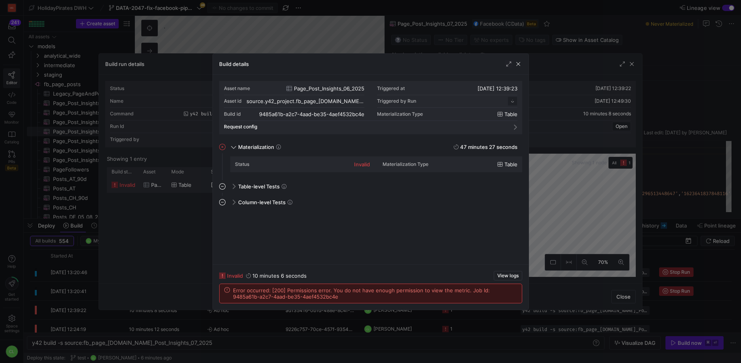
scroll to position [71, 0]
click at [509, 277] on span "View logs" at bounding box center [507, 276] width 21 height 6
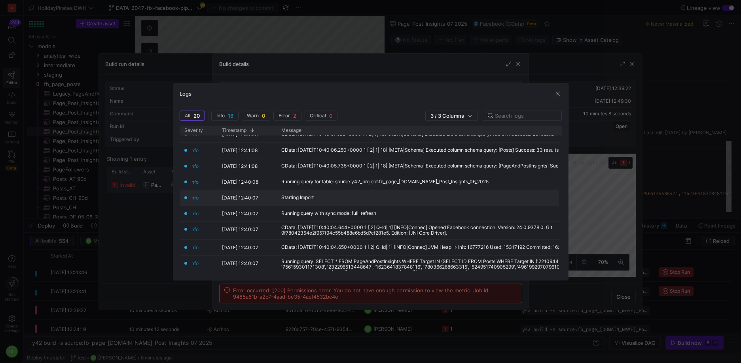
scroll to position [101, 0]
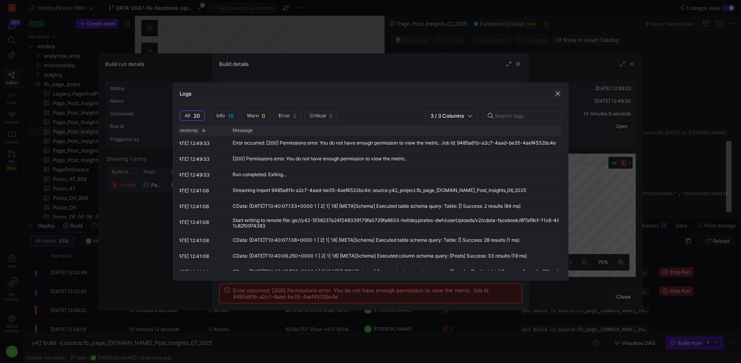
click at [558, 92] on span "button" at bounding box center [558, 94] width 8 height 8
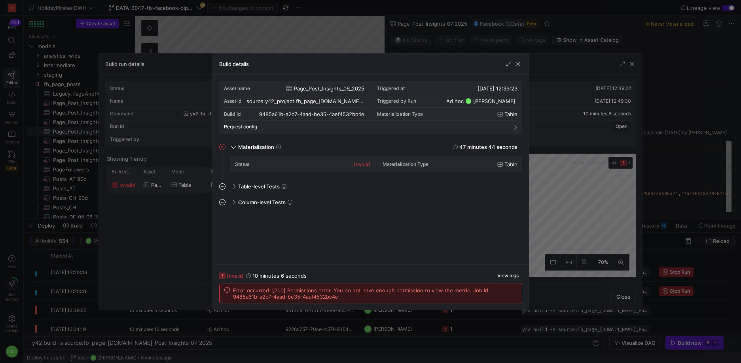
click at [517, 59] on div "Build details" at bounding box center [371, 64] width 316 height 21
click at [518, 61] on span "button" at bounding box center [518, 64] width 8 height 8
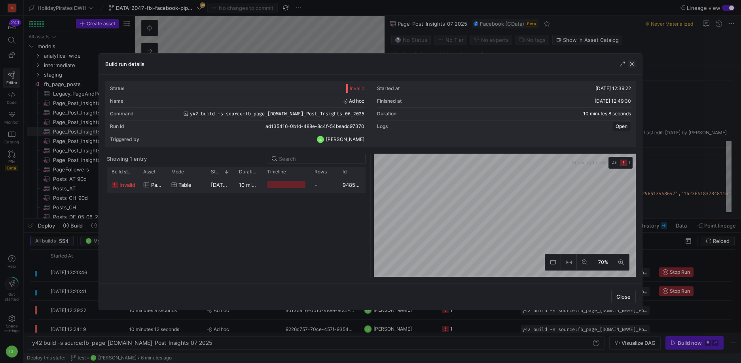
click at [632, 66] on span "button" at bounding box center [632, 64] width 8 height 8
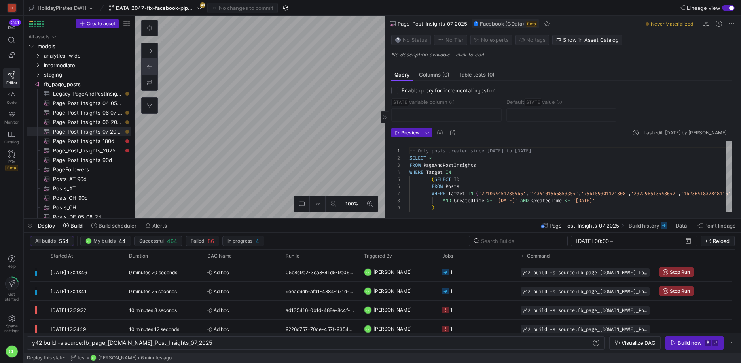
type textarea "-- Only posts created in 2025 SELECT * FROM PageAndPostInsights WHERE Target IN…"
type textarea "y42 build -s source:fb_page_[DOMAIN_NAME]_Post_Insights_2025"
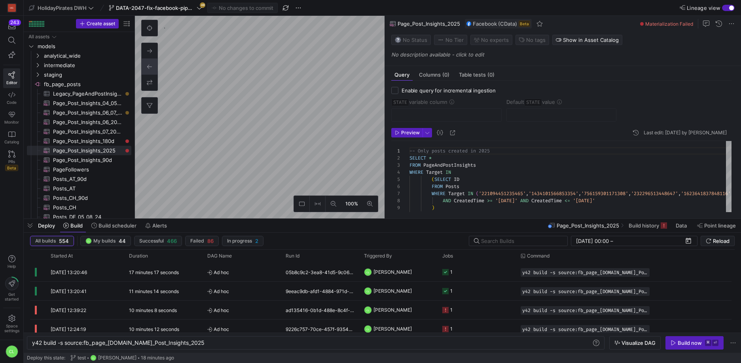
type textarea "-- Only posts created since June to July 2025 SELECT * FROM PageAndPostInsights…"
type textarea "y42 build -s source:fb_page_[DOMAIN_NAME]_Post_Insights_06_2025"
type textarea "-- Only posts created since [DATE] to [DATE] SELECT * FROM PageAndPostInsights …"
type textarea "y42 build -s source:fb_page_[DOMAIN_NAME]_Post_Insights_06_07_2025"
type textarea "-- Only posts created since [DATE] to [DATE] SELECT * FROM PageAndPostInsights …"
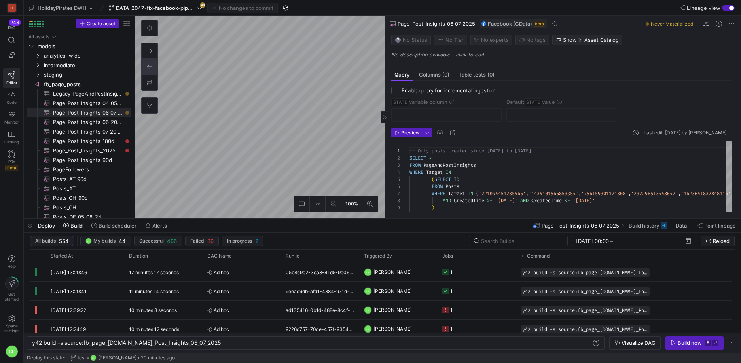
type textarea "y42 build -s source:fb_page_[DOMAIN_NAME]_Post_Insights_07_2025"
type textarea "-- Only posts created since [DATE] to [DATE] SELECT * FROM PageAndPostInsights …"
type textarea "y42 build -s source:fb_page_[DOMAIN_NAME]_Post_Insights_06_07_2025"
type textarea "-- Only posts created since [DATE] to [DATE] SELECT * FROM PageAndPostInsights …"
type textarea "y42 build -s source:fb_page_[DOMAIN_NAME]_Post_Insights_07_2025"
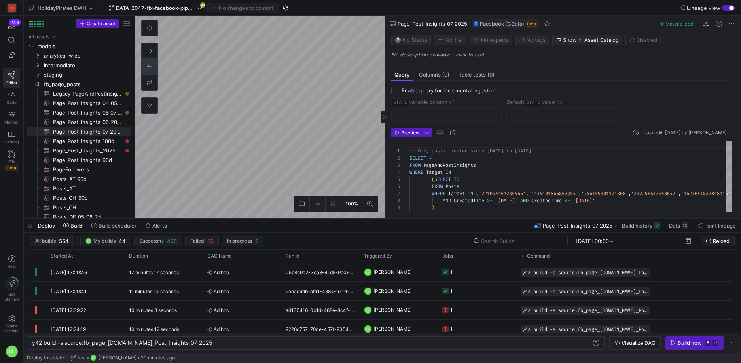
type textarea "-- Only posts created since [DATE] to [DATE] SELECT * FROM PageAndPostInsights …"
type textarea "y42 build -s source:fb_page_[DOMAIN_NAME]_Post_Insights_06_07_2025"
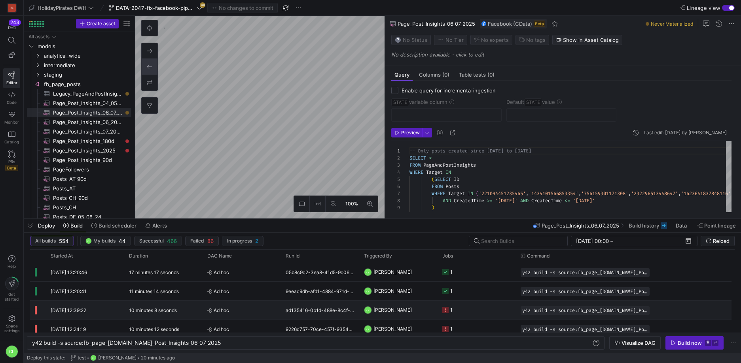
scroll to position [51, 0]
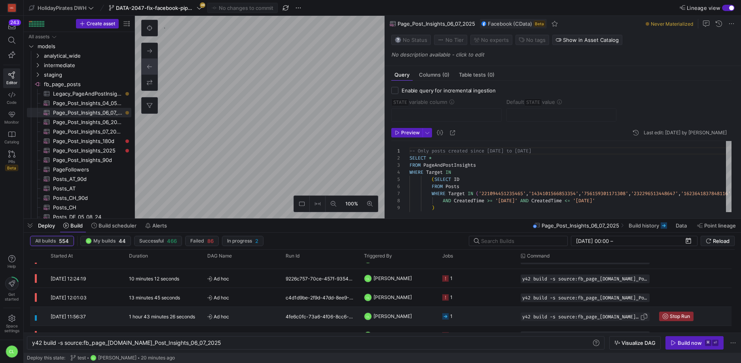
click at [542, 318] on span "y42 build -s source:fb_page_[DOMAIN_NAME]_Post_Insights_06_07_2025 --retry-atte…" at bounding box center [581, 317] width 118 height 6
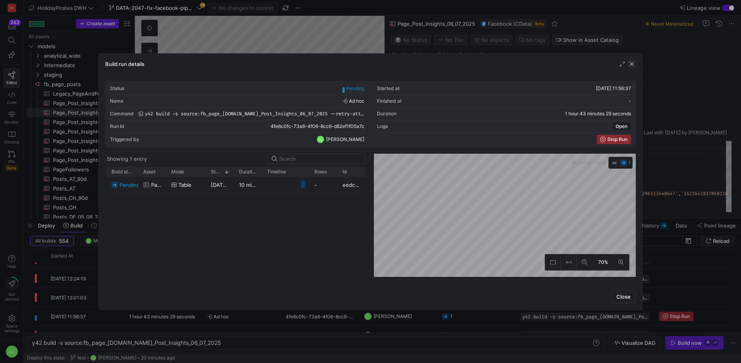
click at [629, 64] on span "button" at bounding box center [632, 64] width 8 height 8
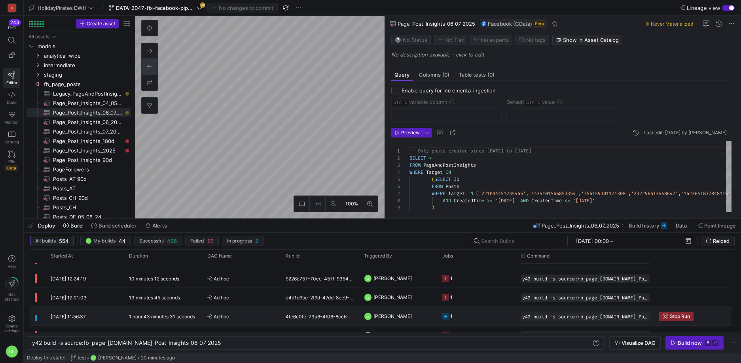
click at [458, 317] on y42-job-status-cell-renderer "1" at bounding box center [476, 317] width 69 height 18
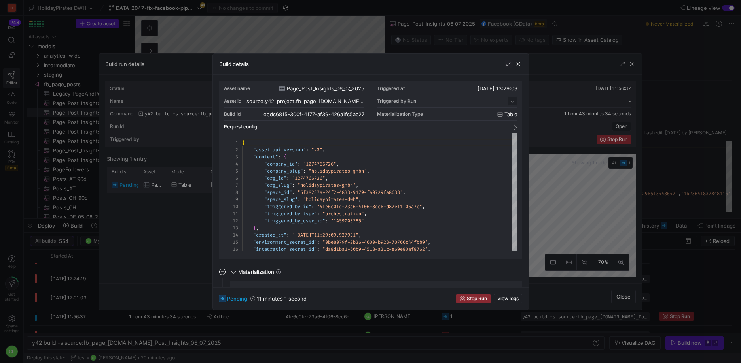
scroll to position [71, 0]
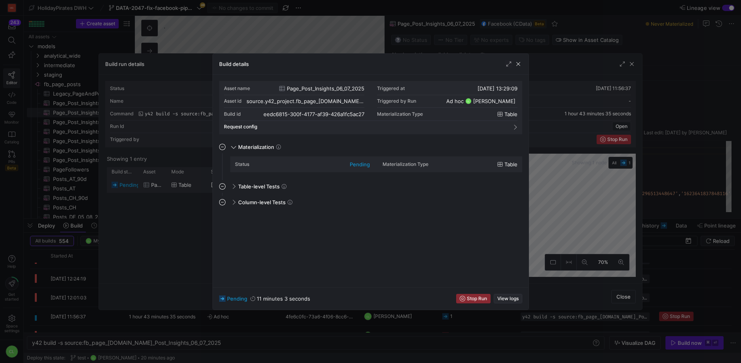
click at [511, 299] on span "View logs" at bounding box center [507, 299] width 21 height 6
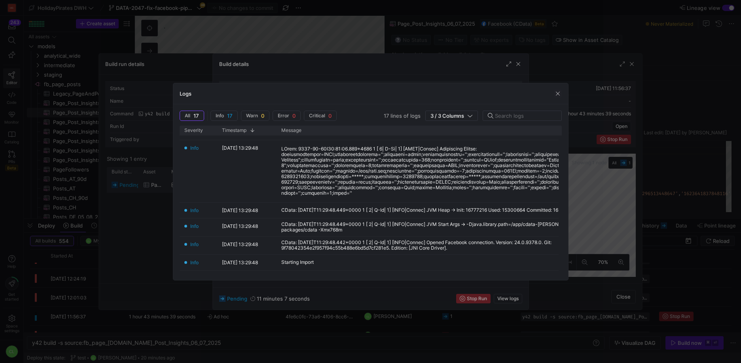
scroll to position [0, 0]
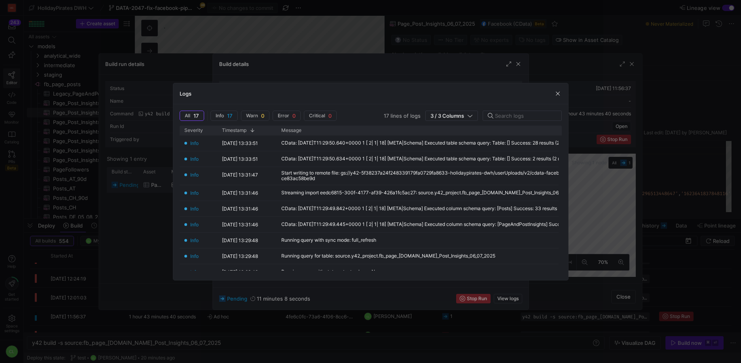
click at [557, 98] on div "Logs" at bounding box center [370, 93] width 395 height 21
click at [558, 96] on span "button" at bounding box center [558, 94] width 8 height 8
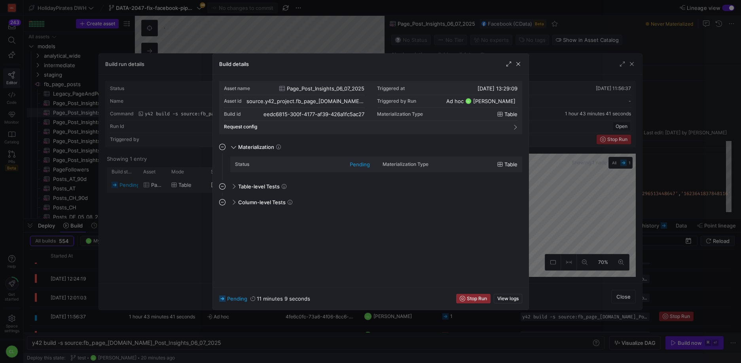
click at [629, 65] on div at bounding box center [370, 181] width 741 height 363
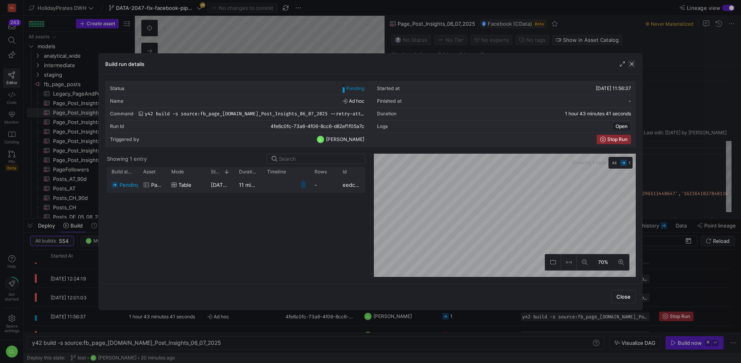
click at [631, 64] on span "button" at bounding box center [632, 64] width 8 height 8
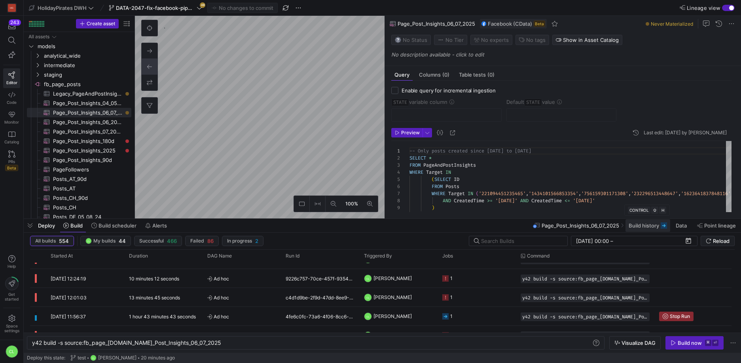
click at [645, 229] on span at bounding box center [647, 225] width 45 height 13
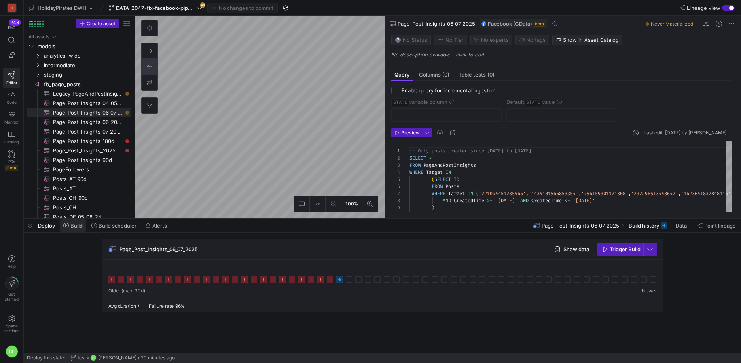
click at [82, 229] on span "Build" at bounding box center [76, 226] width 12 height 6
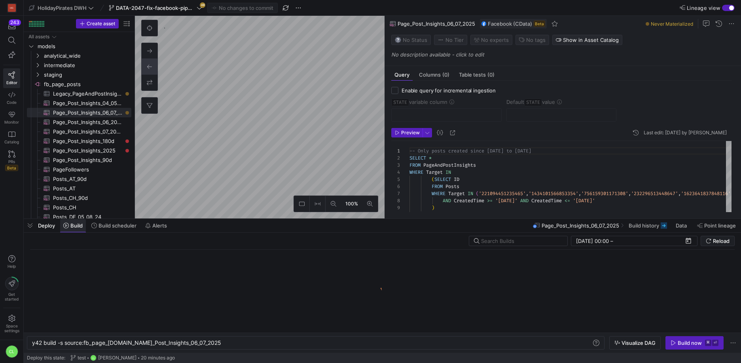
scroll to position [0, 175]
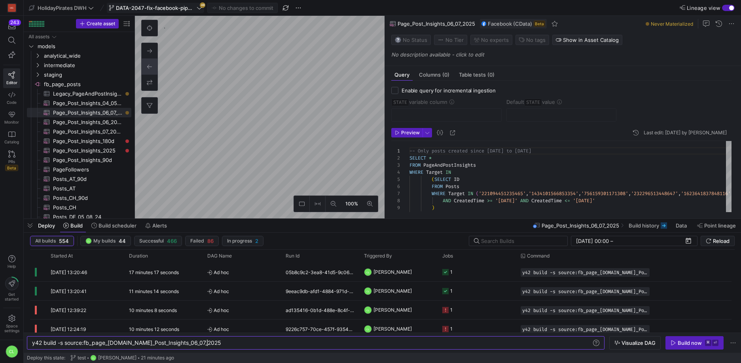
click at [193, 11] on span at bounding box center [155, 7] width 96 height 9
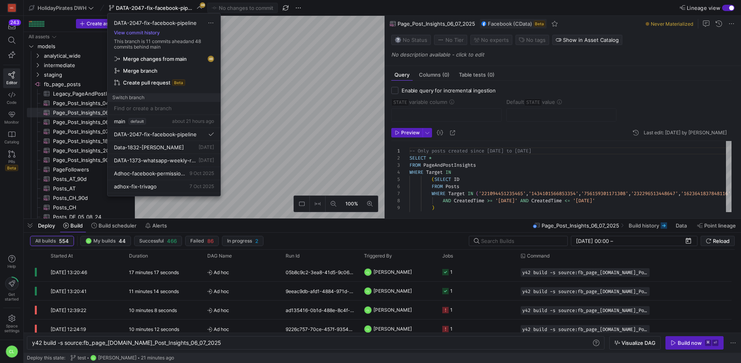
click at [201, 60] on span "Merge changes from main" at bounding box center [163, 59] width 99 height 6
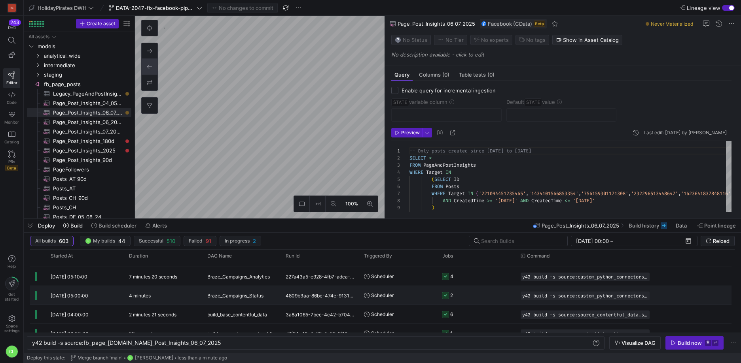
scroll to position [213, 0]
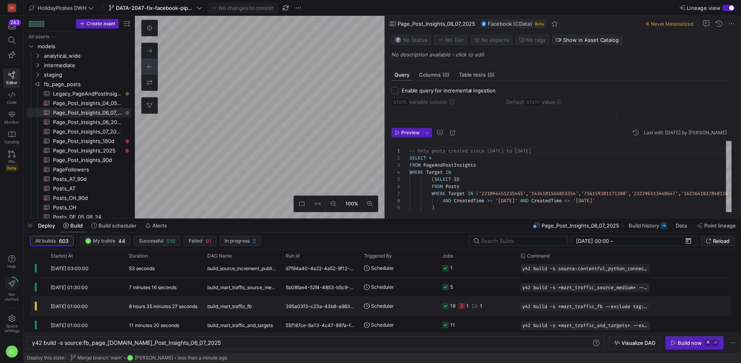
click at [408, 303] on y42-orchestration-triggered-by "Scheduler" at bounding box center [398, 306] width 69 height 18
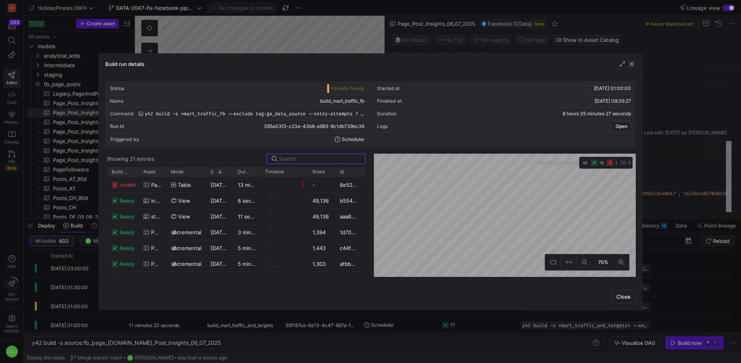
click at [632, 66] on span "button" at bounding box center [632, 64] width 8 height 8
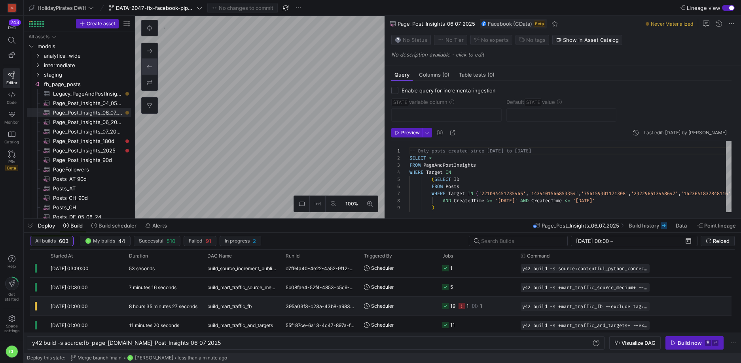
click at [410, 309] on y42-orchestration-triggered-by "Scheduler" at bounding box center [398, 306] width 69 height 18
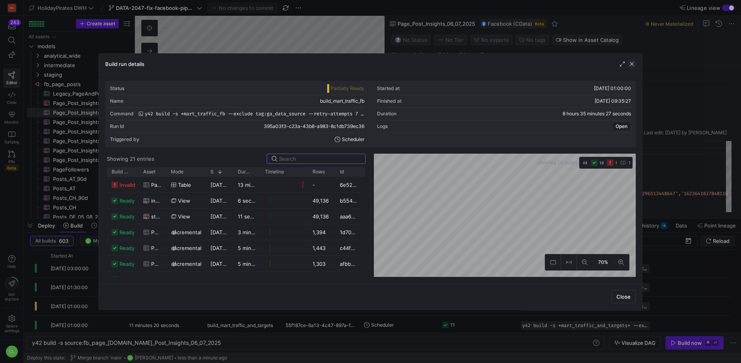
click at [629, 64] on span "button" at bounding box center [632, 64] width 8 height 8
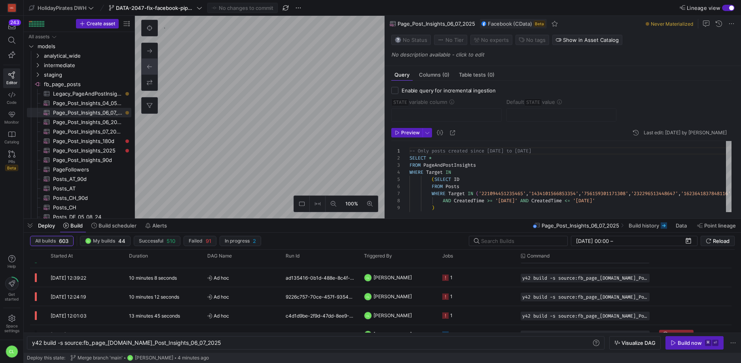
scroll to position [0, 0]
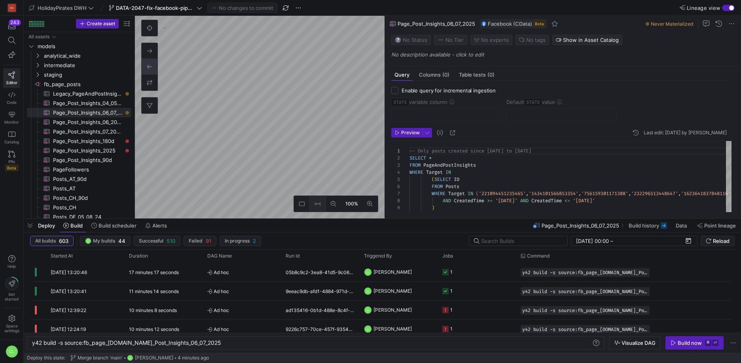
type textarea "-- Only posts created since June to July 2025 SELECT * FROM PageAndPostInsights…"
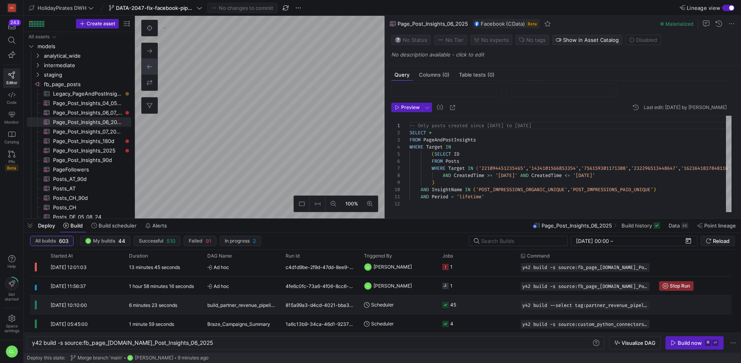
scroll to position [76, 0]
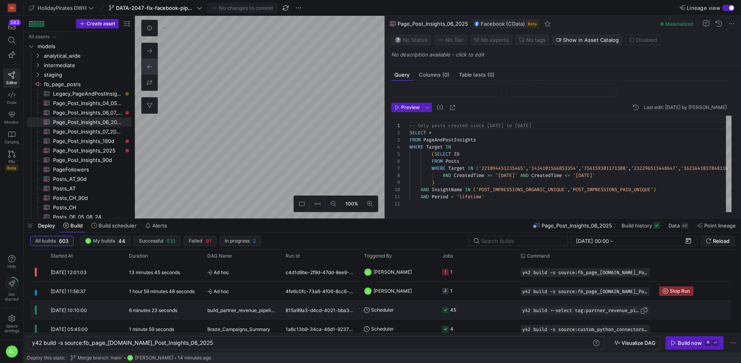
click at [594, 313] on span "y42 build --select tag:partner_revenue_pipeline,tag:morning" at bounding box center [581, 311] width 118 height 6
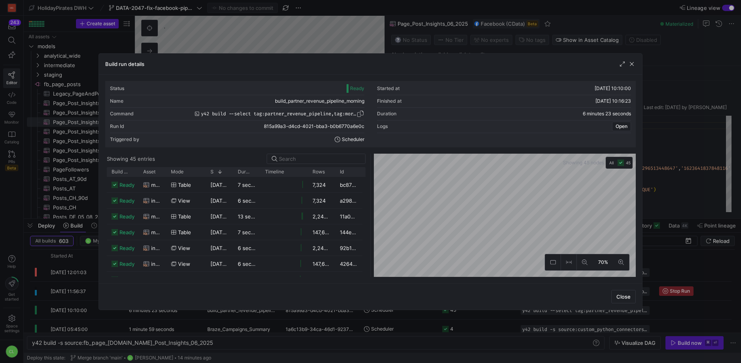
drag, startPoint x: 332, startPoint y: 112, endPoint x: 353, endPoint y: 113, distance: 21.0
click at [353, 113] on span "y42 build --select tag:partner_revenue_pipeline,tag:morning" at bounding box center [278, 114] width 155 height 6
click at [345, 119] on div "Command y42 build --select tag:partner_revenue_pipeline,tag:morning" at bounding box center [237, 114] width 254 height 13
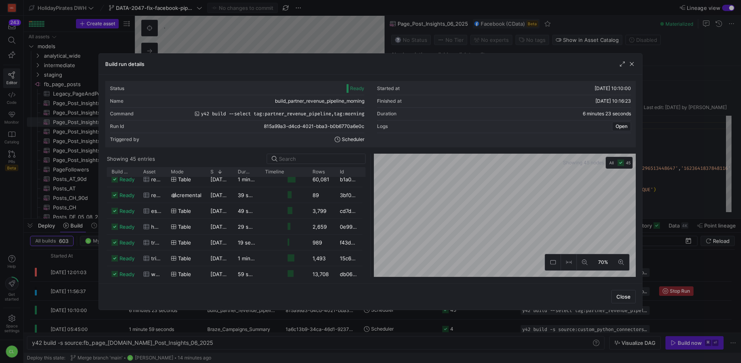
scroll to position [559, 0]
click at [629, 66] on span "button" at bounding box center [632, 64] width 8 height 8
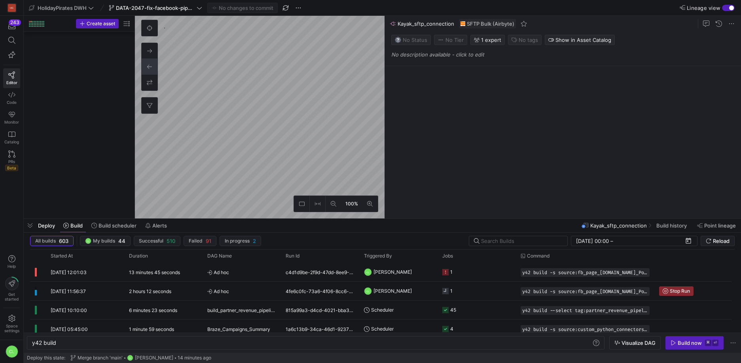
scroll to position [668, 0]
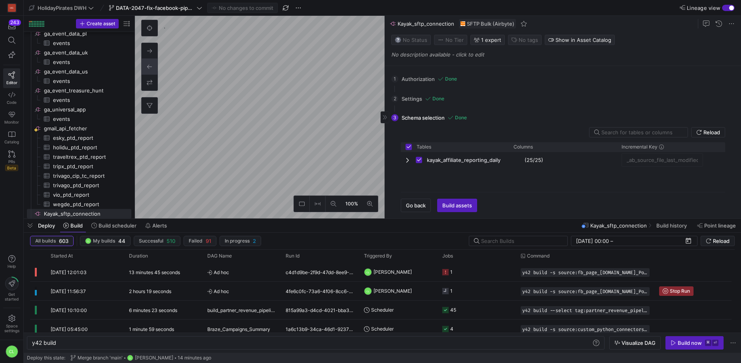
type textarea "y42 build -s source:fb_page_[DOMAIN_NAME]_Post_Insights_06_2025"
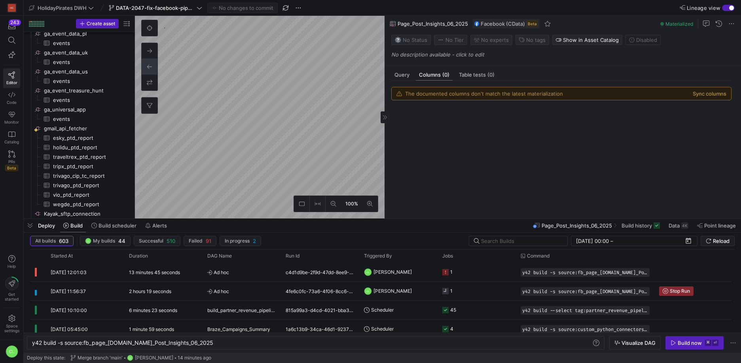
scroll to position [85, 0]
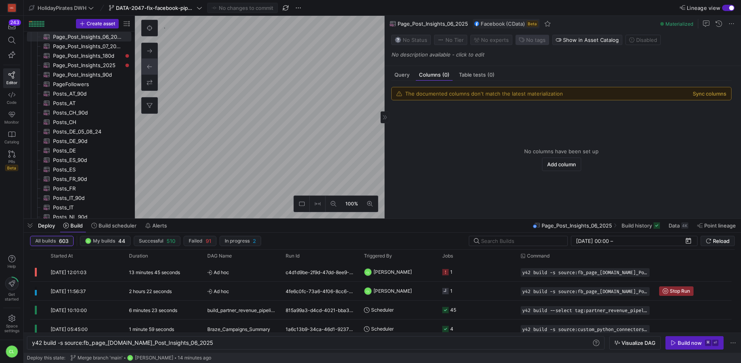
click at [533, 37] on span "No tags" at bounding box center [535, 40] width 19 height 6
type input "d"
click at [414, 126] on div at bounding box center [370, 181] width 741 height 363
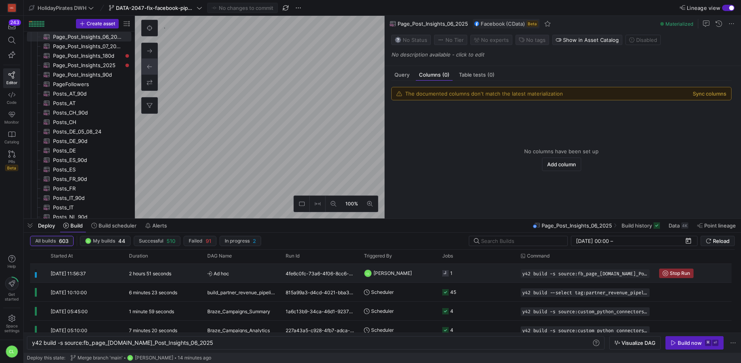
scroll to position [84, 0]
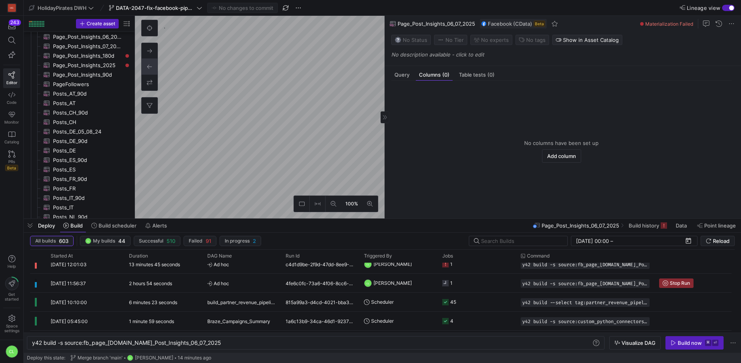
scroll to position [76, 0]
click at [413, 74] on div "Query Columns (0) Table tests (0)" at bounding box center [561, 74] width 340 height 11
click at [409, 75] on div "Query" at bounding box center [401, 74] width 21 height 11
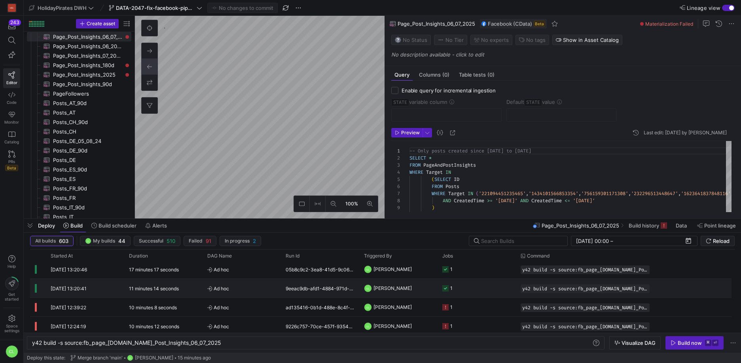
scroll to position [0, 0]
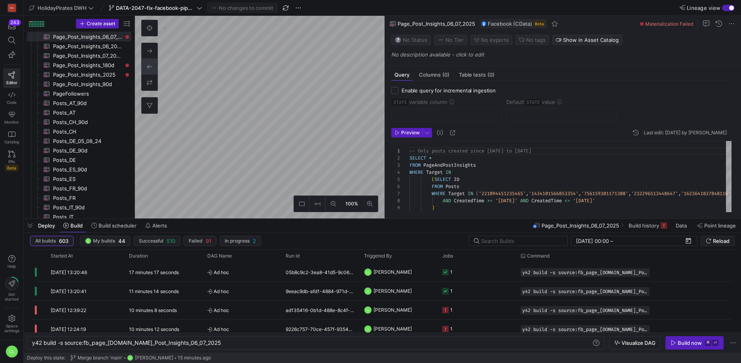
type textarea "y42 build -s source:fb_page_[DOMAIN_NAME]_Post_Insights_06_2025"
type textarea "-- Only posts created since June to July 2025 SELECT * FROM PageAndPostInsights…"
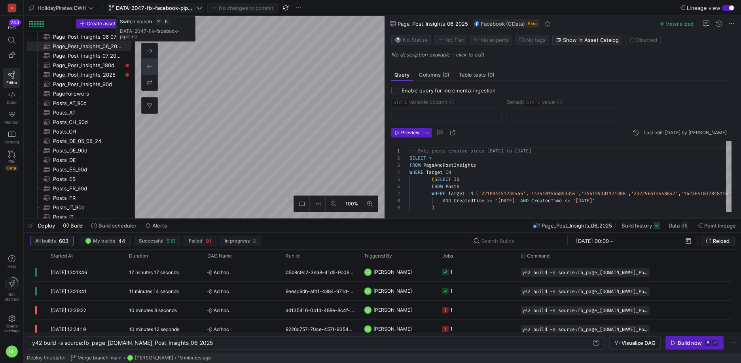
click at [200, 11] on span "DATA-2047-fix-facebook-pipeline" at bounding box center [155, 8] width 93 height 6
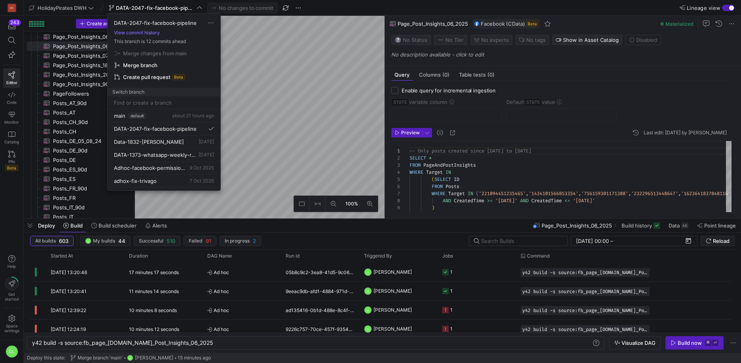
click at [307, 140] on div at bounding box center [370, 181] width 741 height 363
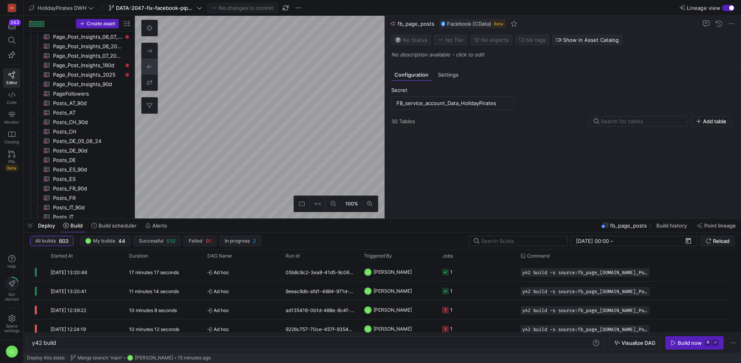
type textarea "y42 build"
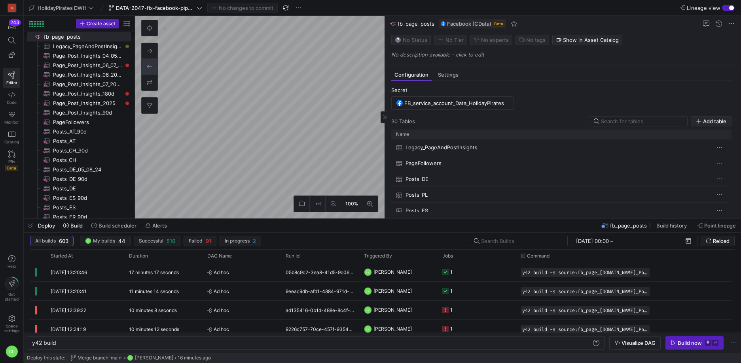
click at [715, 119] on span "Add table" at bounding box center [714, 121] width 23 height 6
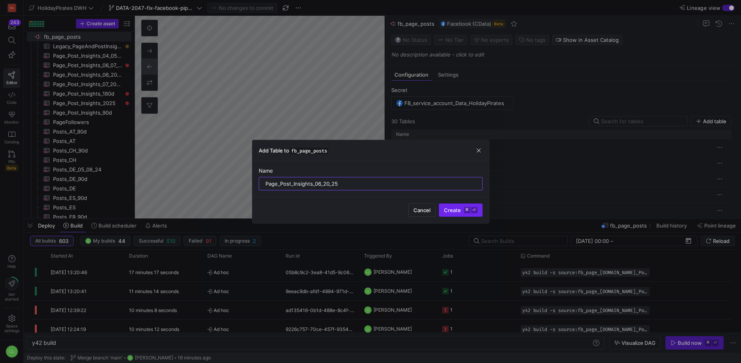
type input "Page_Post_Insights_06_20_25"
click at [450, 213] on span "Create ⌘ ⏎" at bounding box center [461, 210] width 34 height 6
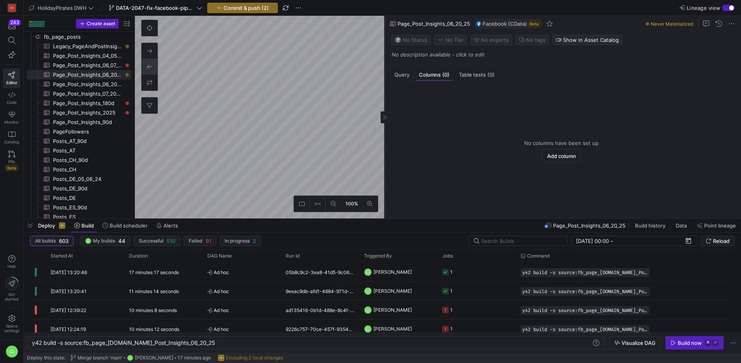
type textarea "y42 build -s source:fb_page_[DOMAIN_NAME]_Post_Insights_06_2025"
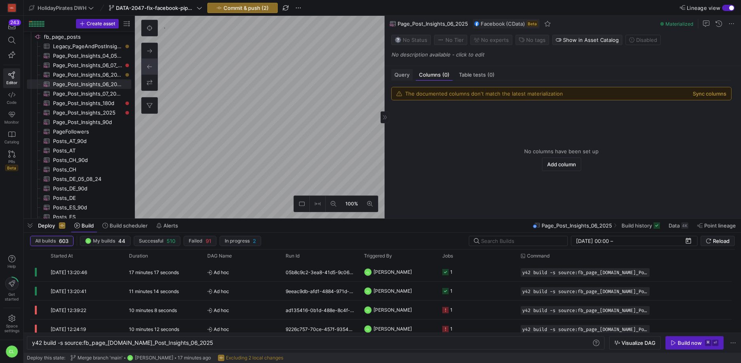
click at [399, 75] on span "Query" at bounding box center [401, 74] width 15 height 5
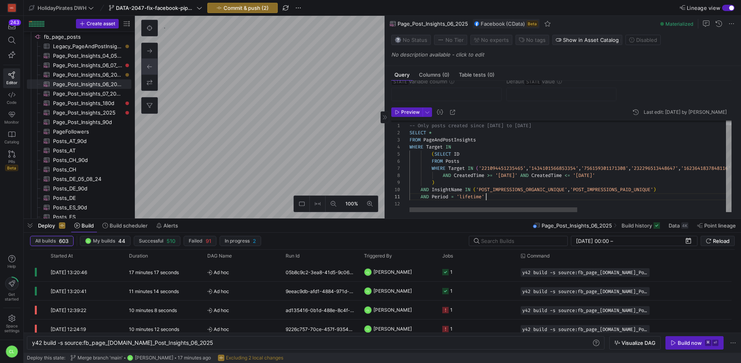
scroll to position [0, 76]
type textarea "-- Only posts created since June to July 2025 SELECT * FROM PageAndPostInsights…"
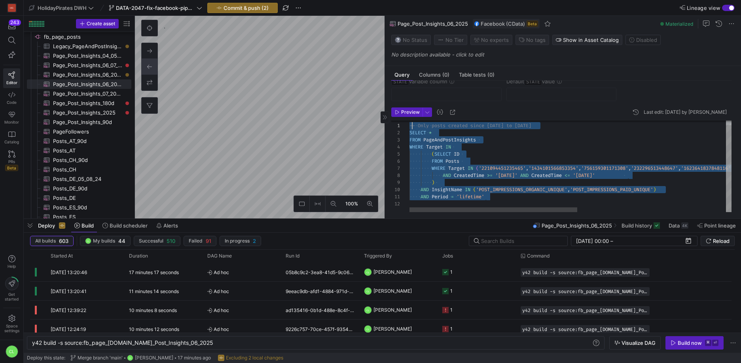
scroll to position [0, 0]
drag, startPoint x: 502, startPoint y: 197, endPoint x: 403, endPoint y: 121, distance: 124.7
click at [409, 121] on div "-- Only posts created since June to July 2025 SELECT * FROM PageAndPostInsights…" at bounding box center [712, 164] width 606 height 96
type textarea "y42 build -s source:fb_page_posts.Page_Post_Insights_06_20_25"
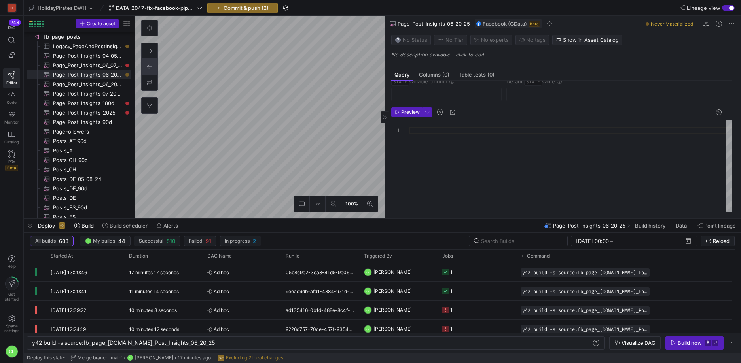
click at [439, 150] on div at bounding box center [570, 167] width 322 height 92
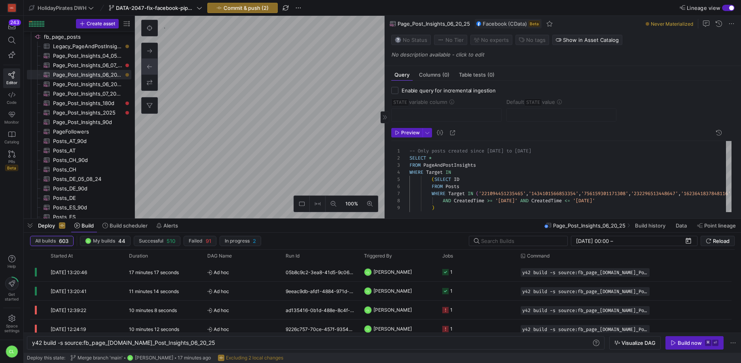
scroll to position [18, 0]
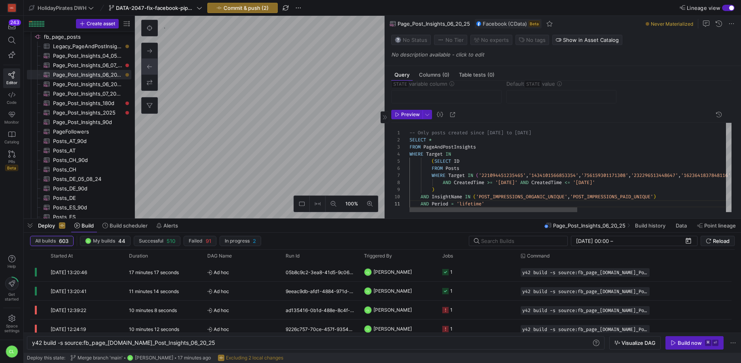
click at [522, 186] on div "SELECT * FROM PageAndPostInsights WHERE Target IN ( SELECT ID FROM Posts WHERE …" at bounding box center [712, 167] width 606 height 89
click at [546, 185] on div "SELECT * FROM PageAndPostInsights WHERE Target IN ( SELECT ID FROM Posts WHERE …" at bounding box center [712, 167] width 606 height 89
click at [499, 182] on div "SELECT * FROM PageAndPostInsights WHERE Target IN ( SELECT ID FROM Posts WHERE …" at bounding box center [712, 167] width 606 height 89
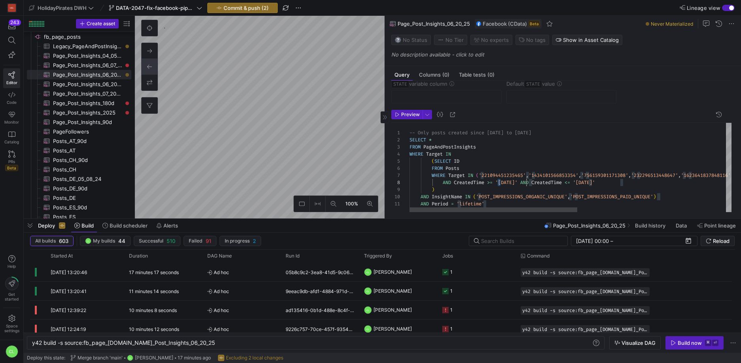
drag, startPoint x: 498, startPoint y: 182, endPoint x: 526, endPoint y: 183, distance: 27.7
click at [528, 182] on div "SELECT * FROM PageAndPostInsights WHERE Target IN ( SELECT ID FROM Posts WHERE …" at bounding box center [712, 167] width 606 height 89
click at [616, 183] on div "SELECT * FROM PageAndPostInsights WHERE Target IN ( SELECT ID FROM Posts WHERE …" at bounding box center [712, 167] width 606 height 89
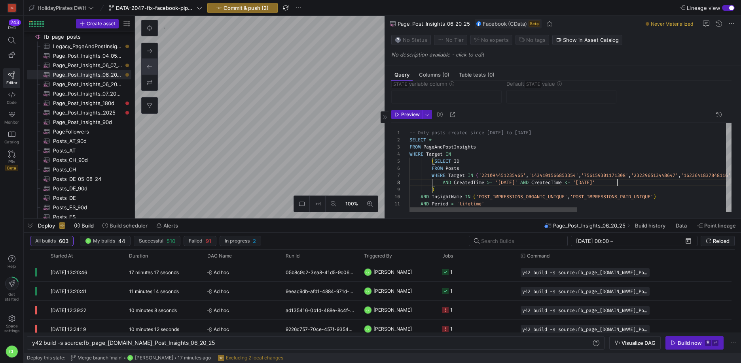
scroll to position [50, 208]
type textarea "-- Only posts created since June to July 2025 SELECT * FROM PageAndPostInsights…"
type textarea "y42 build -s source:fb_page_[DOMAIN_NAME]_Post_Insights_06_2025"
type textarea "-- Only posts created since June to July 2025 SELECT * FROM PageAndPostInsights…"
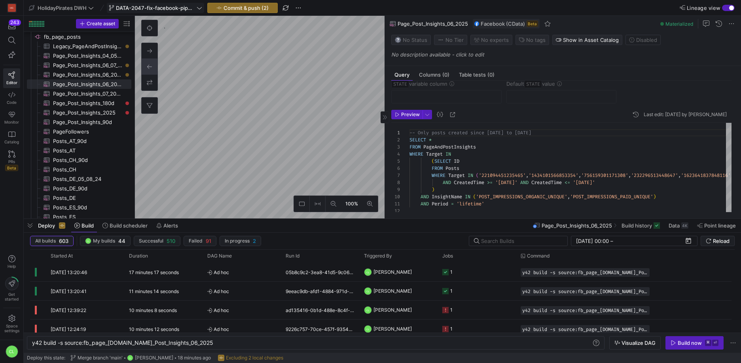
type textarea "y42 build -s source:fb_page_posts.Page_Post_Insights_06_20_25"
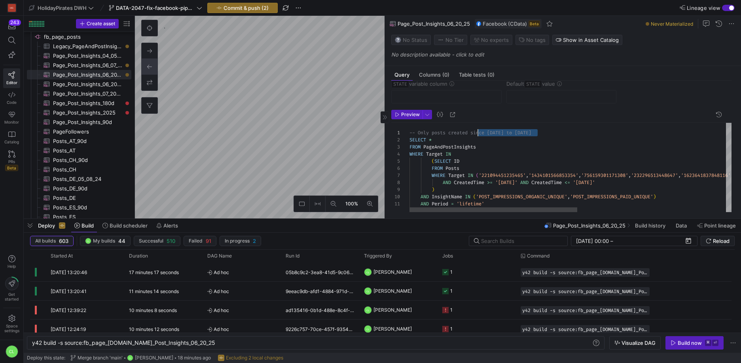
scroll to position [0, 62]
drag, startPoint x: 548, startPoint y: 133, endPoint x: 520, endPoint y: 135, distance: 28.1
click at [471, 132] on div "-- Only posts created since June to July 2025 SELECT * FROM PageAndPostInsights…" at bounding box center [712, 167] width 606 height 89
type textarea "-- Only posts created from 21 to 30 June 2025 SELECT * FROM PageAndPostInsights…"
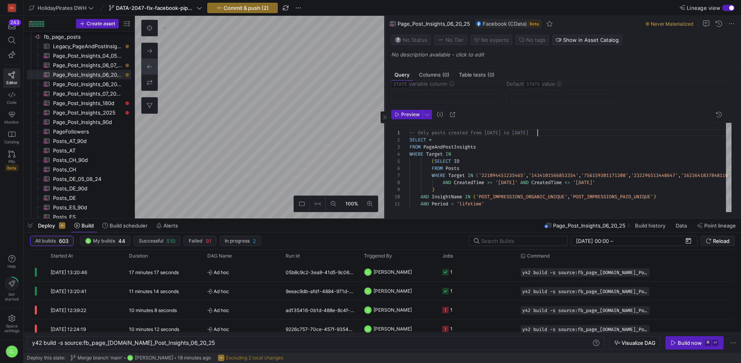
type textarea "y42 build -s source:fb_page_[DOMAIN_NAME]_Post_Insights_07_2025"
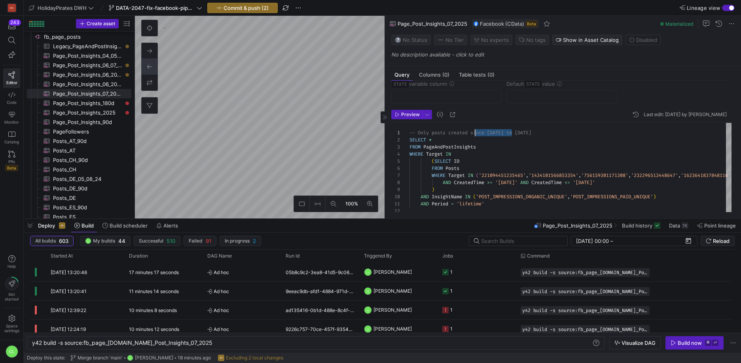
scroll to position [0, 66]
drag, startPoint x: 510, startPoint y: 132, endPoint x: 474, endPoint y: 134, distance: 36.5
click at [474, 134] on div "-- Only posts created since June to July 2025 SELECT * FROM PageAndPostInsights…" at bounding box center [712, 171] width 606 height 96
type textarea "-- Only posts created in July 2025 SELECT * FROM PageAndPostInsights WHERE Targ…"
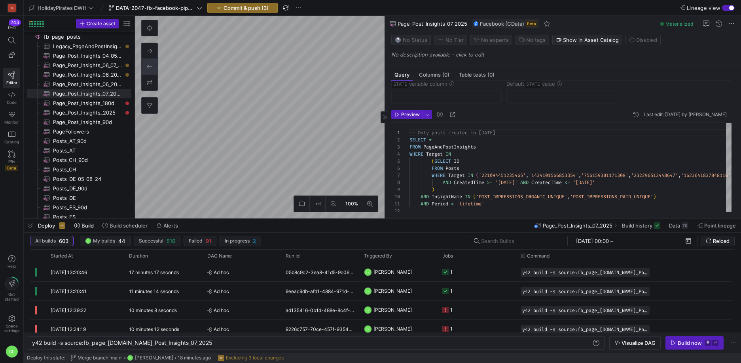
type textarea "y42 build -s source:fb_page_[DOMAIN_NAME]_Post_Insights_06_2025"
drag, startPoint x: 505, startPoint y: 132, endPoint x: 475, endPoint y: 133, distance: 30.9
click at [475, 133] on div "-- Only posts created since June to July 2025 SELECT * FROM PageAndPostInsights…" at bounding box center [712, 171] width 606 height 96
type textarea "-- Only posts created SELECT * FROM PageAndPostInsights WHERE Target IN (SELECT…"
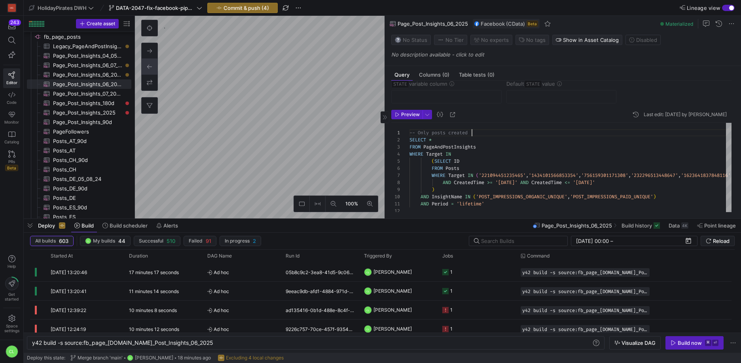
scroll to position [0, 62]
type textarea "y42 build -s source:fb_page_posts.Page_Post_Insights_06_20_25"
type textarea "-- Only posts created from 21 to 30 June 2025 SELECT * FROM PageAndPostInsights…"
type textarea "y42 build -s source:fb_page_[DOMAIN_NAME]_Post_Insights_07_2025"
type textarea "-- Only posts created in July 2025 SELECT * FROM PageAndPostInsights WHERE Targ…"
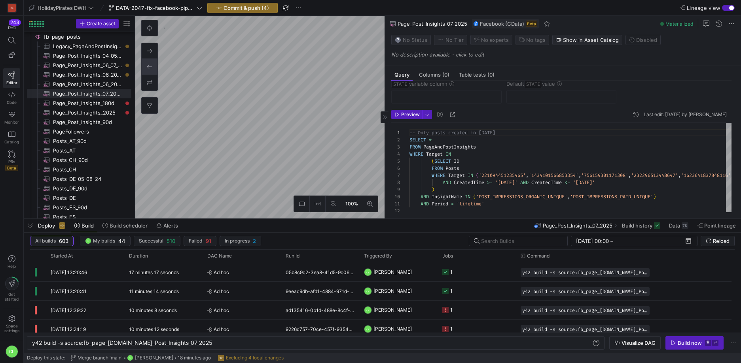
type textarea "y42 build -s source:fb_page_[DOMAIN_NAME]_Post_Insights_06_2025"
click at [487, 130] on div "-- Only posts created SELECT * FROM PageAndPostInsights WHERE Target IN ( SELEC…" at bounding box center [712, 171] width 606 height 96
type textarea "-- Only posts created 1 to 20 June 2025 SELECT * FROM PageAndPostInsights WHERE…"
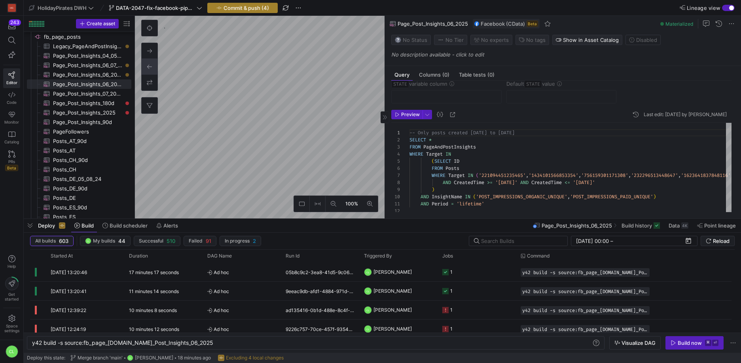
click at [243, 7] on span "Commit & push (4)" at bounding box center [245, 8] width 45 height 6
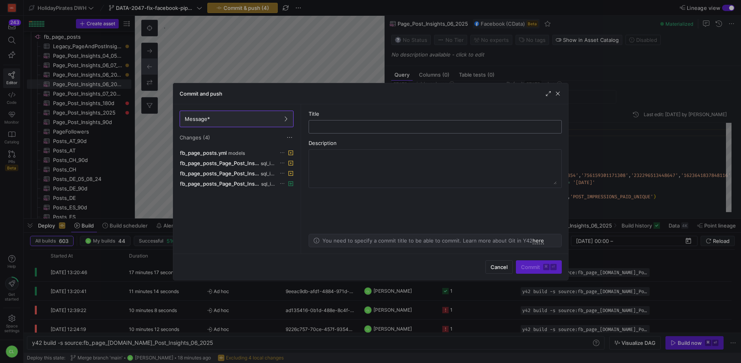
click at [334, 131] on div at bounding box center [435, 127] width 240 height 13
click at [337, 130] on input "text" at bounding box center [435, 127] width 240 height 6
type input "test"
click at [531, 265] on span "Commit ⌘ ⏎" at bounding box center [539, 267] width 36 height 6
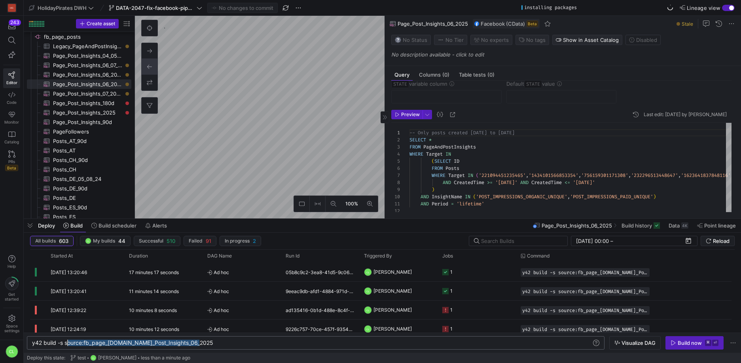
scroll to position [0, 33]
drag, startPoint x: 204, startPoint y: 343, endPoint x: 65, endPoint y: 352, distance: 139.5
click at [65, 346] on div "y42 build -s source:fb_page_posts.Page_Post_Insigh ts_06_2025" at bounding box center [311, 343] width 559 height 6
click at [228, 345] on div "y42 build -s source:fb_page_posts.Page_Post_Insigh ts_06_2025" at bounding box center [311, 343] width 559 height 6
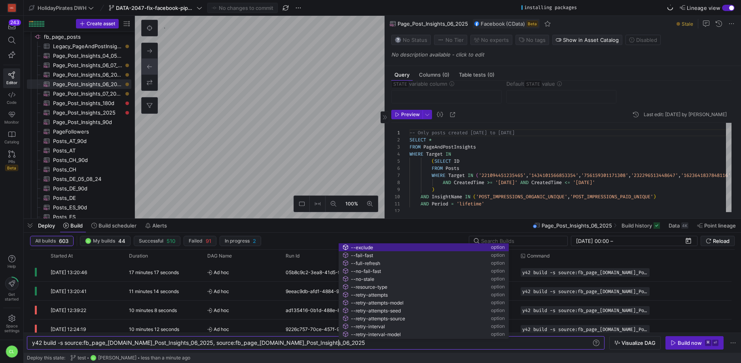
drag, startPoint x: 202, startPoint y: 345, endPoint x: 246, endPoint y: 351, distance: 43.8
click at [202, 345] on div "y42 build -s source:fb_page_posts.Page_Post_Insigh ts_06_2025, source:fb_page_p…" at bounding box center [311, 343] width 559 height 6
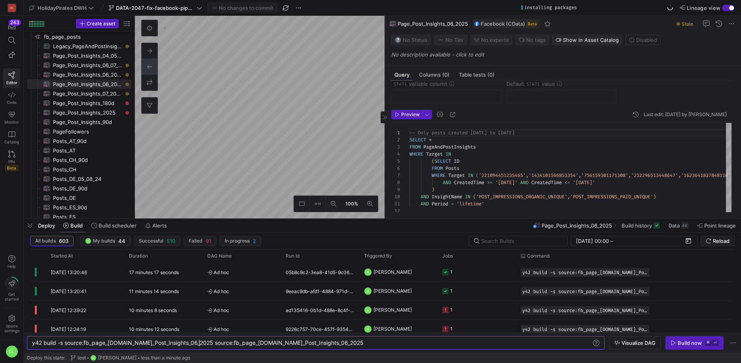
scroll to position [0, 167]
click at [324, 343] on div "y42 build -s source:fb_page_posts.Page_Post_Insigh ts_06_2025 source:fb_page_po…" at bounding box center [311, 343] width 559 height 6
click at [320, 343] on div "y42 build -s source:fb_page_posts.Page_Post_Insigh ts_06_2025 source:fb_page_po…" at bounding box center [311, 343] width 559 height 6
click at [393, 346] on div "y42 build -s source:fb_page_posts.Page_Post_Insigh ts_06_2025 source:fb_page_po…" at bounding box center [311, 343] width 559 height 6
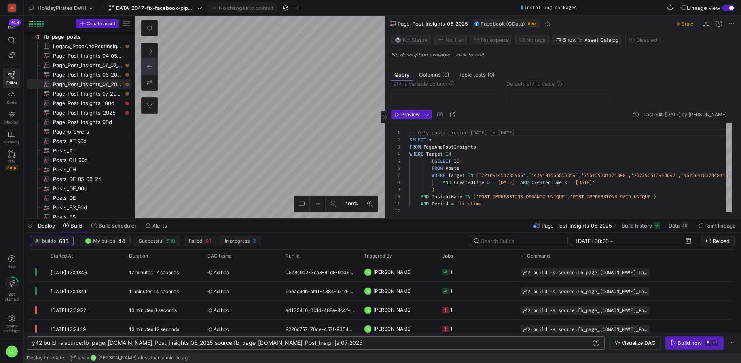
scroll to position [0, 438]
click at [456, 344] on div "y42 build -s source:fb_page_posts.Page_Post_Insigh ts_06_2025 source:fb_page_po…" at bounding box center [311, 343] width 559 height 6
drag, startPoint x: 484, startPoint y: 344, endPoint x: 460, endPoint y: 344, distance: 23.3
click at [460, 344] on div "y42 build -s source:fb_page_posts.Page_Post_Insigh ts_06_2025 source:fb_page_po…" at bounding box center [311, 343] width 559 height 6
click at [457, 345] on div "y42 build -s source:fb_page_posts.Page_Post_Insigh ts_06_2025 source:fb_page_po…" at bounding box center [311, 343] width 559 height 6
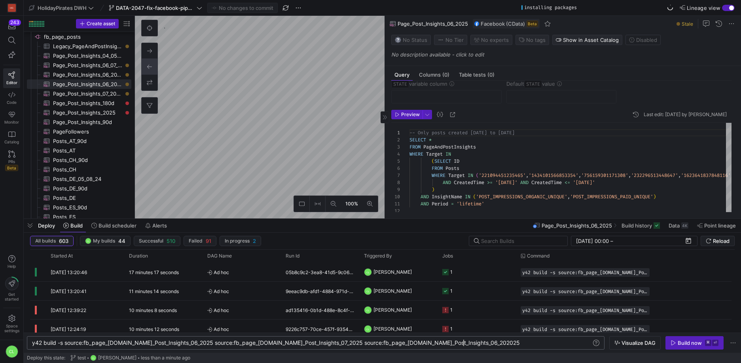
scroll to position [0, 434]
click at [632, 341] on span "Visualize DAG" at bounding box center [638, 343] width 34 height 6
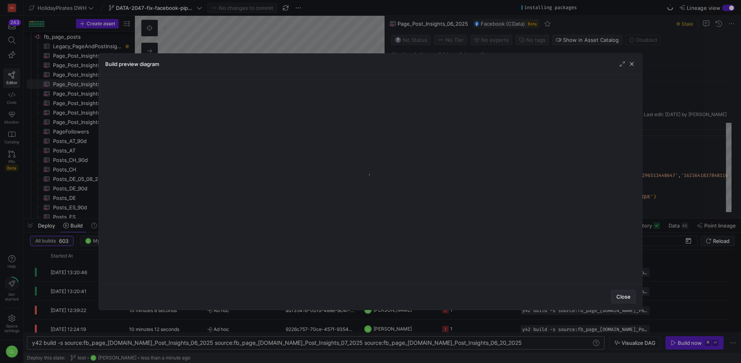
click at [620, 297] on span "Close" at bounding box center [623, 297] width 14 height 6
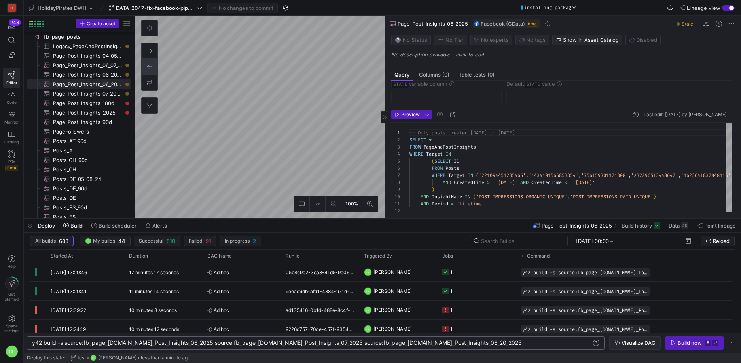
click at [638, 346] on span "button" at bounding box center [634, 343] width 51 height 13
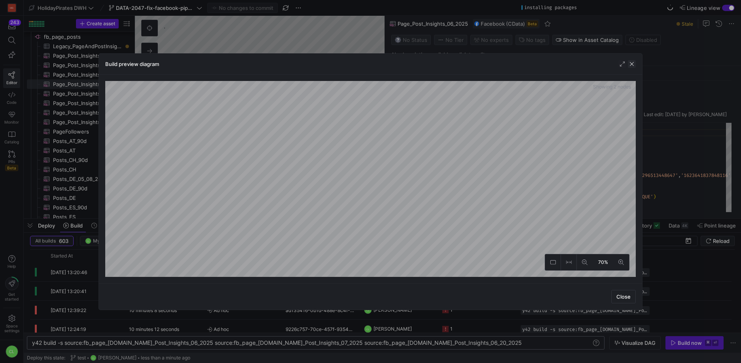
click at [630, 62] on span "button" at bounding box center [632, 64] width 8 height 8
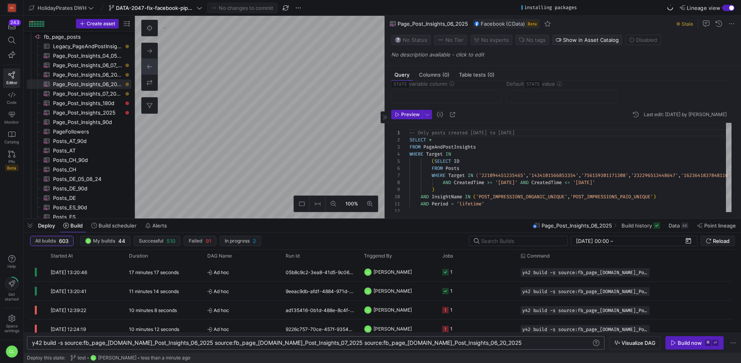
click at [480, 343] on div "y42 build -s source:fb_page_posts.Page_Post_Insigh ts_06_2025 source:fb_page_po…" at bounding box center [311, 343] width 559 height 6
type textarea "y42 build -s source:fb_page_posts.Page_Post_Insights_06_2025 source:fb_page_pos…"
click at [632, 342] on span "Visualize DAG" at bounding box center [638, 343] width 34 height 6
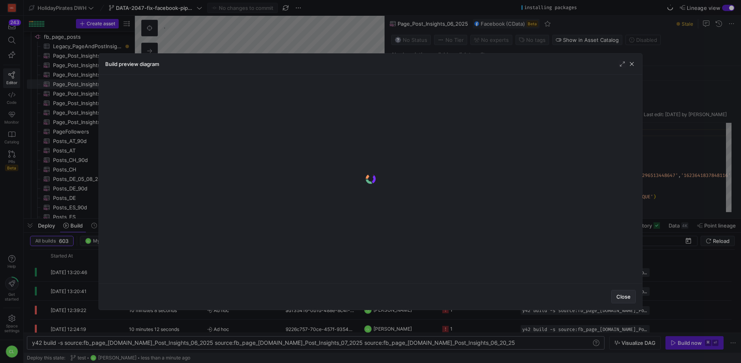
click at [613, 299] on span "button" at bounding box center [623, 297] width 24 height 13
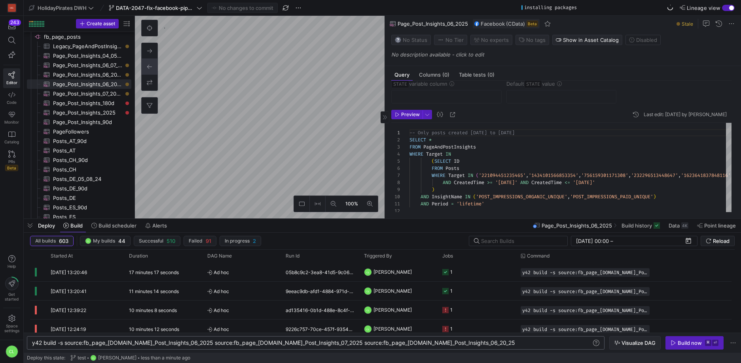
click at [635, 346] on span "button" at bounding box center [634, 343] width 51 height 13
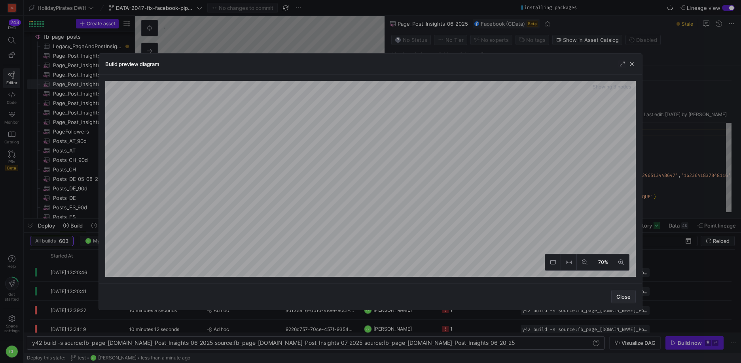
click at [624, 298] on span "Close" at bounding box center [623, 297] width 14 height 6
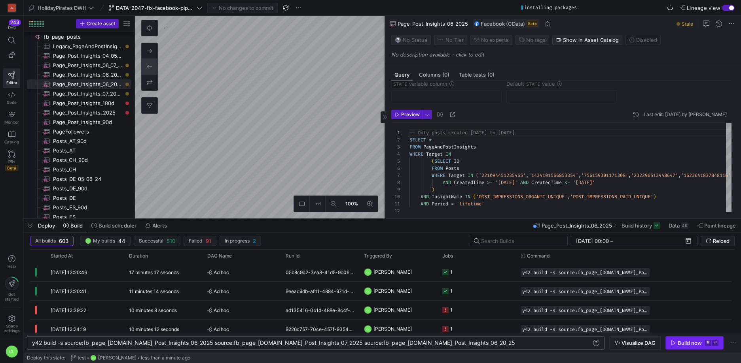
click at [688, 343] on div "Build now" at bounding box center [689, 343] width 24 height 6
